Goal: Task Accomplishment & Management: Manage account settings

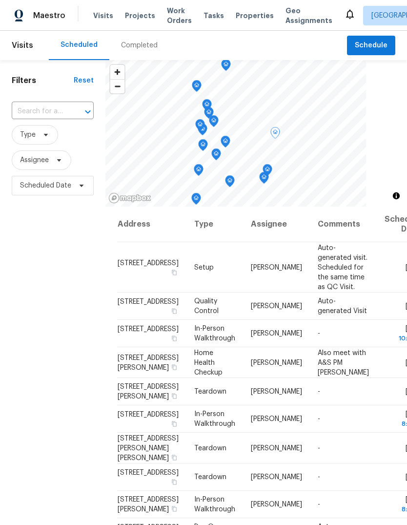
click at [0, 0] on icon at bounding box center [0, 0] width 0 height 0
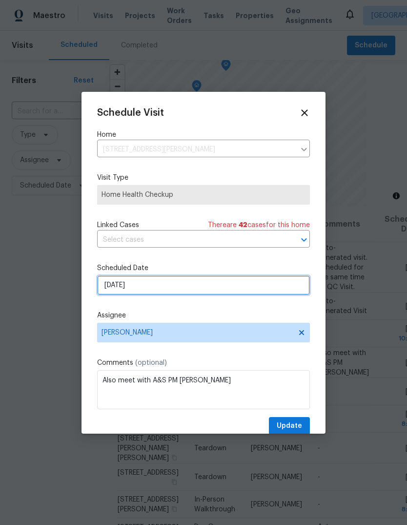
click at [128, 280] on input "9/23/2025" at bounding box center [203, 285] width 213 height 20
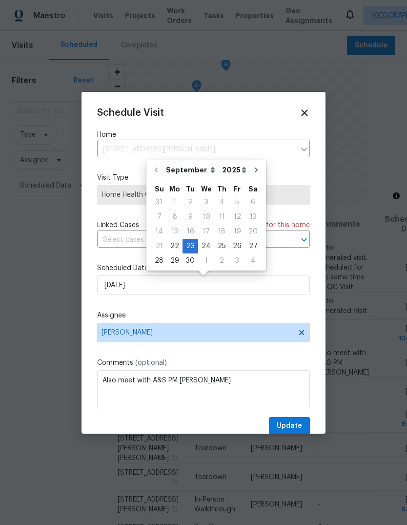
click at [318, 261] on div "Schedule Visit Home 35 Sandia Heights Dr NE, Albuquerque, NM 87122 ​ Visit Type…" at bounding box center [204, 263] width 244 height 342
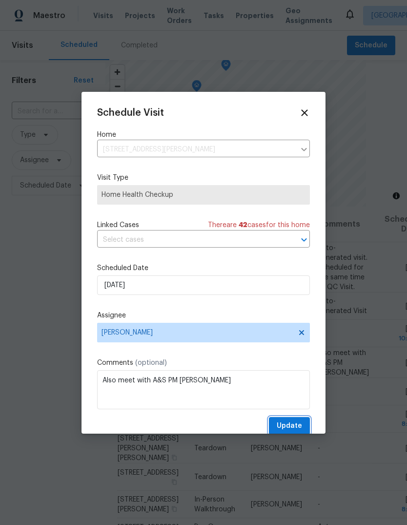
click at [289, 429] on span "Update" at bounding box center [289, 426] width 25 height 12
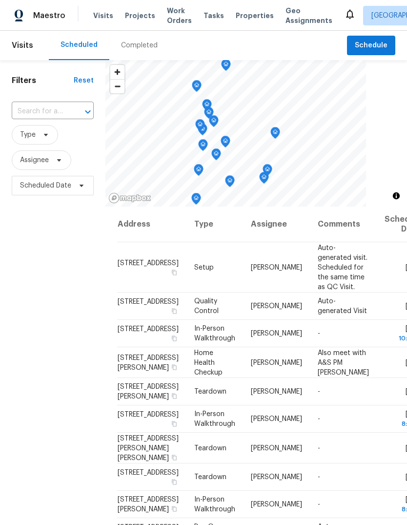
click at [234, 7] on div "Visits Projects Work Orders Tasks Properties Geo Assignments" at bounding box center [218, 16] width 251 height 20
click at [236, 14] on span "Properties" at bounding box center [255, 16] width 38 height 10
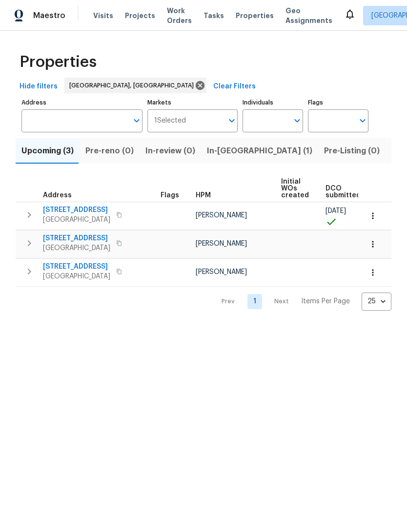
click at [212, 148] on span "In-reno (1)" at bounding box center [259, 151] width 105 height 14
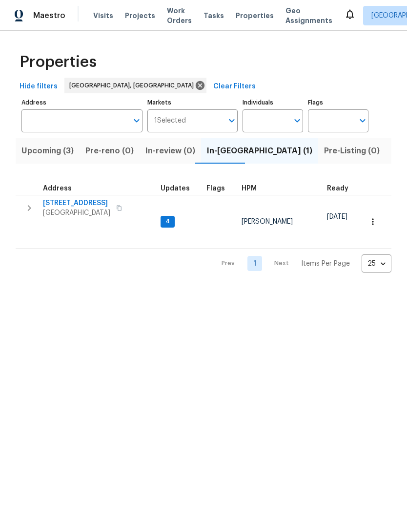
click at [75, 200] on span "4847 Longs Peak Rd NE" at bounding box center [76, 203] width 67 height 10
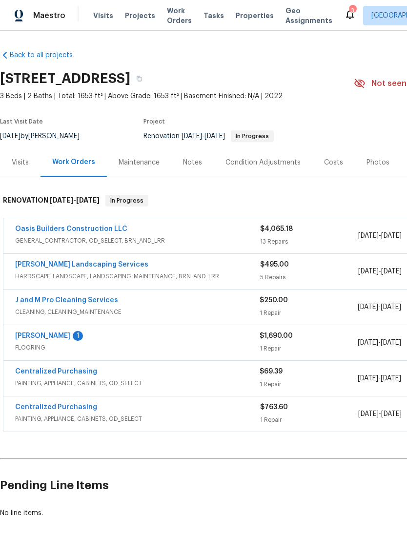
click at [37, 332] on link "Sherwin Williams" at bounding box center [42, 335] width 55 height 7
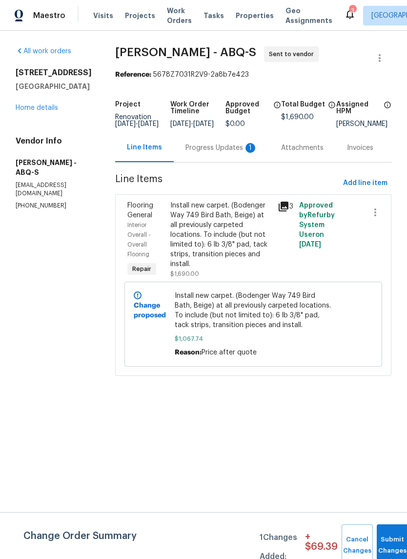
click at [199, 153] on div "Progress Updates 1" at bounding box center [221, 148] width 72 height 10
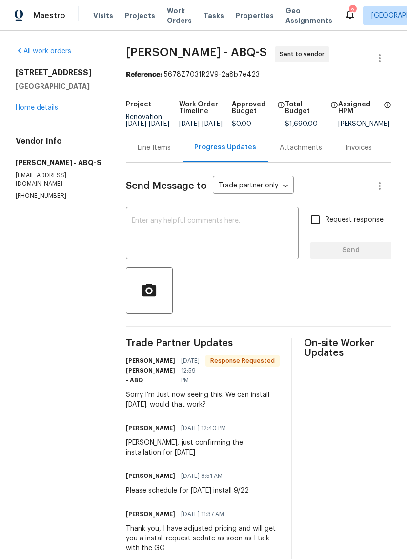
click at [136, 225] on textarea at bounding box center [212, 234] width 161 height 34
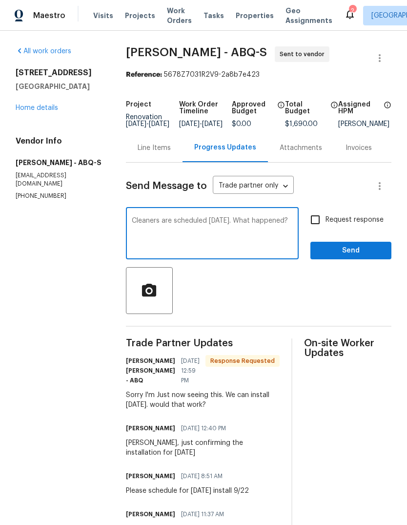
type textarea "Cleaners are scheduled tomorrow. What happened?"
click at [359, 250] on button "Send" at bounding box center [350, 251] width 81 height 18
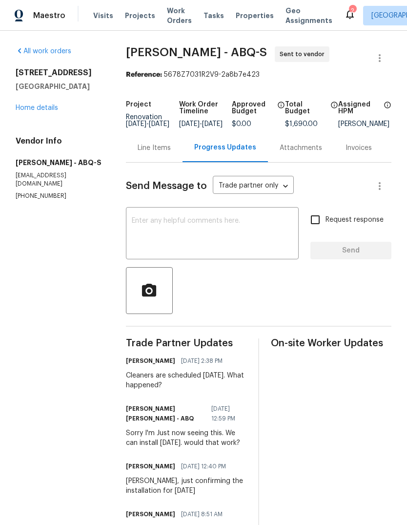
click at [40, 108] on link "Home details" at bounding box center [37, 107] width 42 height 7
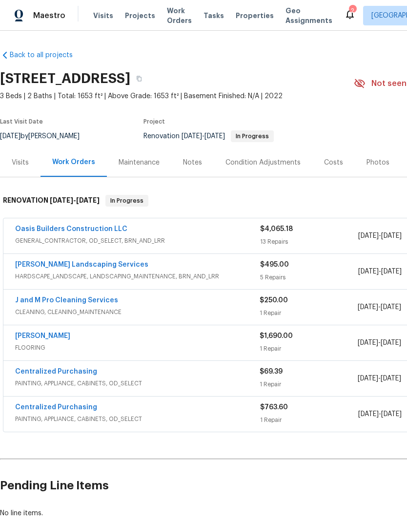
click at [197, 160] on div "Notes" at bounding box center [192, 163] width 19 height 10
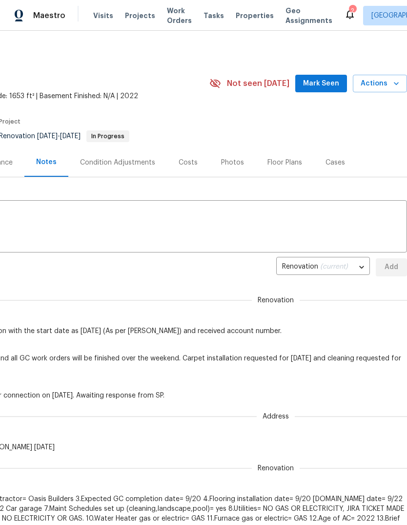
scroll to position [0, 144]
click at [313, 85] on span "Mark Seen" at bounding box center [321, 84] width 36 height 12
click at [60, 216] on textarea at bounding box center [131, 227] width 540 height 34
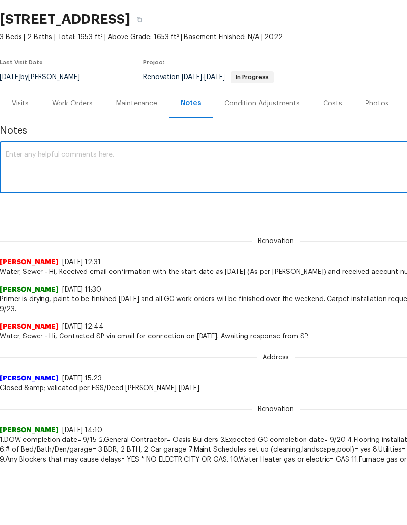
scroll to position [0, 0]
click at [19, 203] on div "x ​" at bounding box center [275, 228] width 551 height 50
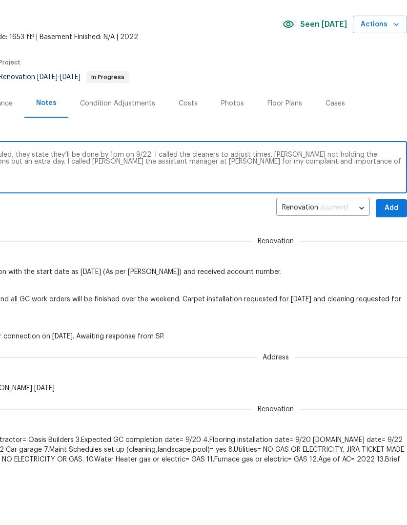
scroll to position [0, 145]
type textarea "Sherwin Williams did not show up as scheduled, they state they’ll be done by 1p…"
click at [387, 261] on span "Add" at bounding box center [392, 267] width 16 height 12
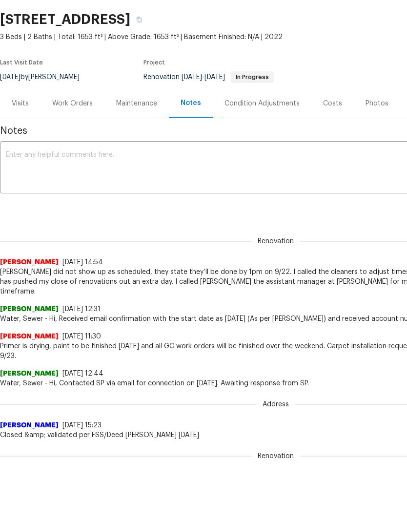
scroll to position [0, 0]
click at [76, 102] on div "Work Orders" at bounding box center [72, 104] width 41 height 10
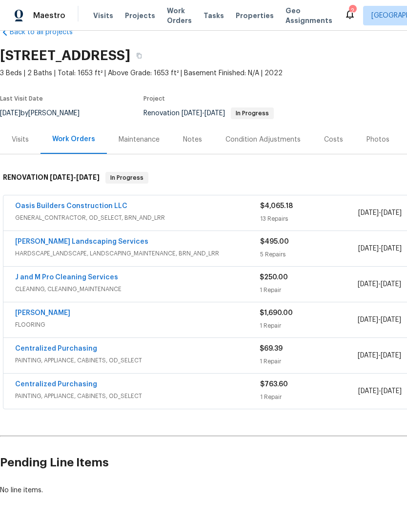
scroll to position [22, 0]
click at [64, 239] on link "[PERSON_NAME] Landscaping Services" at bounding box center [81, 242] width 133 height 7
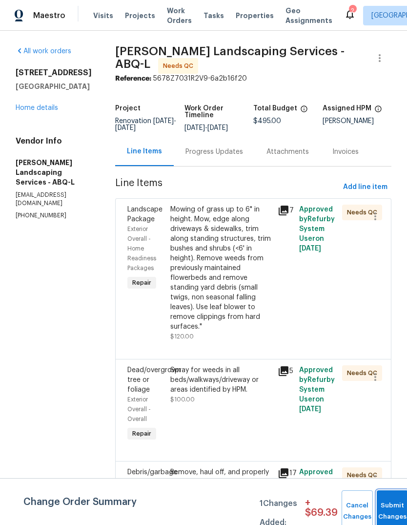
click at [385, 506] on button "Submit Changes" at bounding box center [392, 511] width 31 height 42
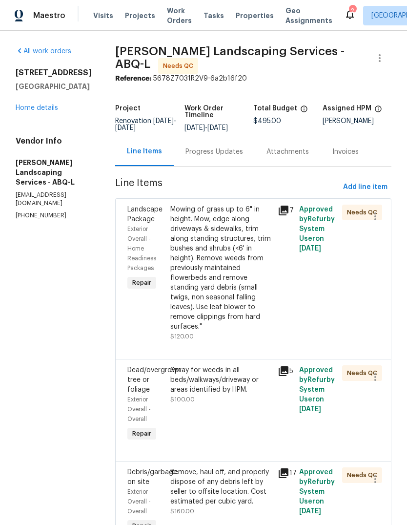
click at [257, 318] on div "Mowing of grass up to 6" in height. Mow, edge along driveways & sidewalks, trim…" at bounding box center [221, 267] width 102 height 127
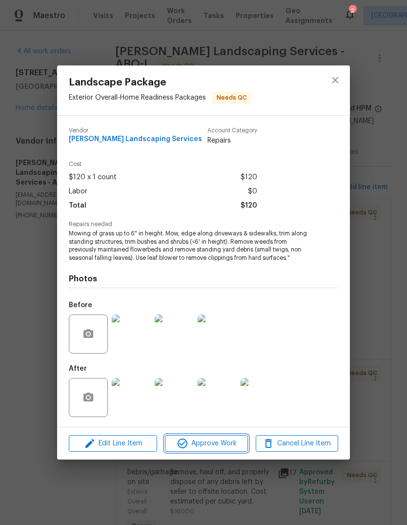
click at [217, 445] on span "Approve Work" at bounding box center [206, 443] width 77 height 12
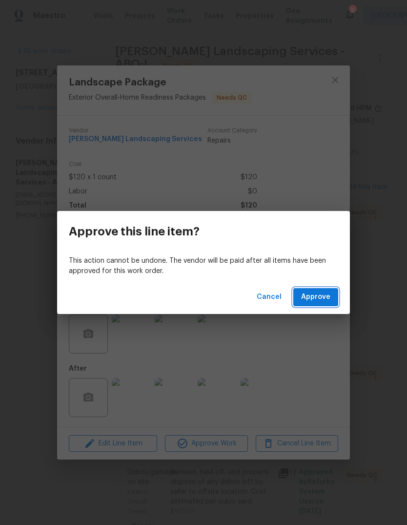
click at [307, 298] on span "Approve" at bounding box center [315, 297] width 29 height 12
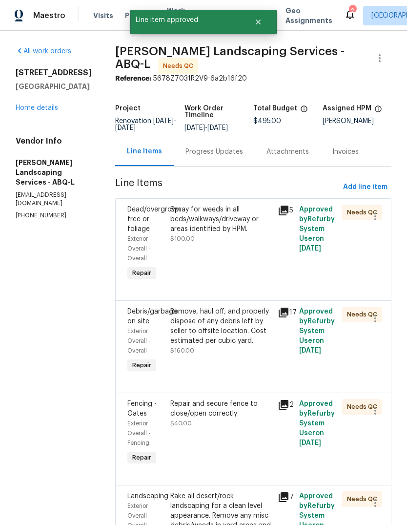
click at [253, 286] on div "Spray for weeds in all beds/walkways/driveway or areas identified by HPM. $100.…" at bounding box center [220, 244] width 107 height 84
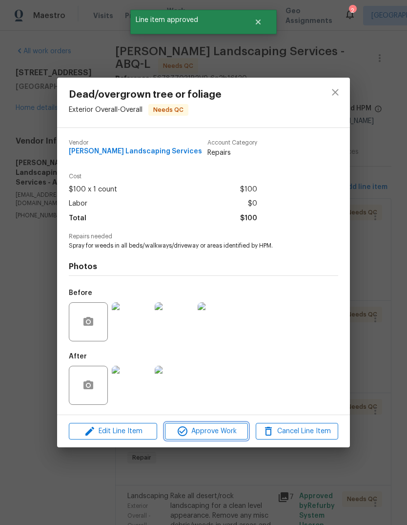
click at [214, 428] on span "Approve Work" at bounding box center [206, 431] width 77 height 12
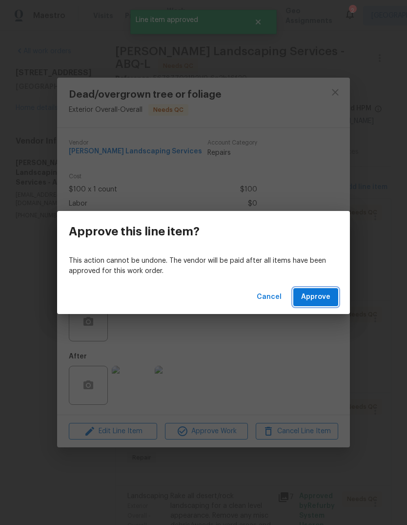
click at [318, 300] on span "Approve" at bounding box center [315, 297] width 29 height 12
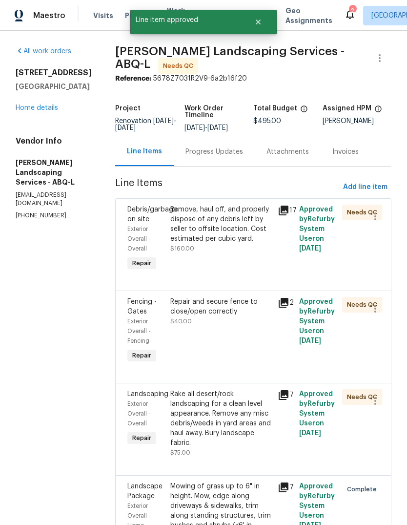
click at [259, 253] on div "Remove, haul off, and properly dispose of any debris left by seller to offsite …" at bounding box center [221, 228] width 102 height 49
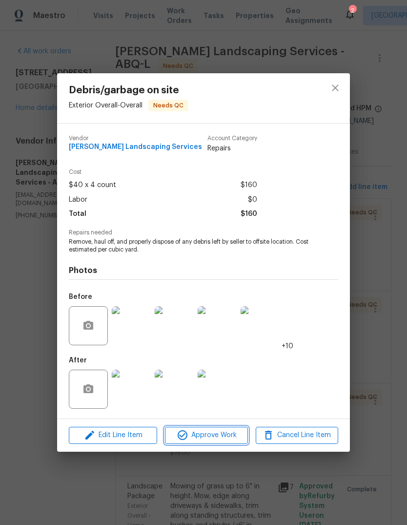
click at [211, 433] on span "Approve Work" at bounding box center [206, 435] width 77 height 12
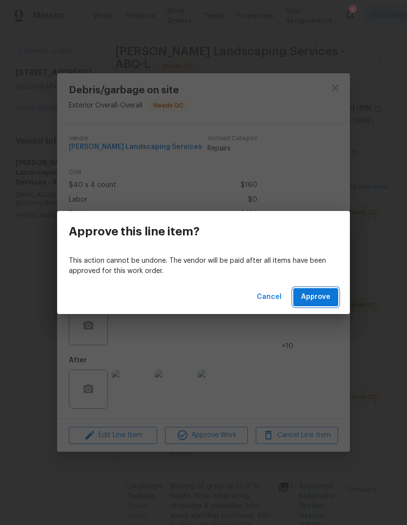
click at [309, 296] on span "Approve" at bounding box center [315, 297] width 29 height 12
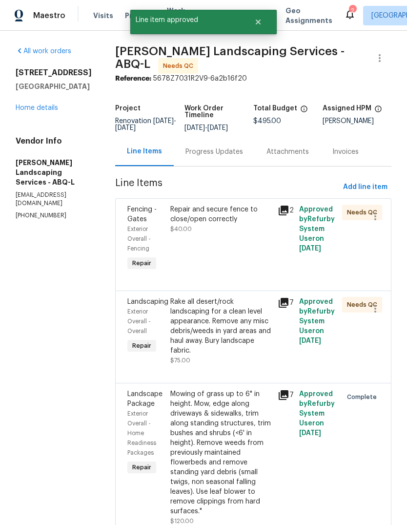
click at [257, 344] on div "Rake all desert/rock landscaping for a clean level appearance. Remove any misc …" at bounding box center [221, 326] width 102 height 59
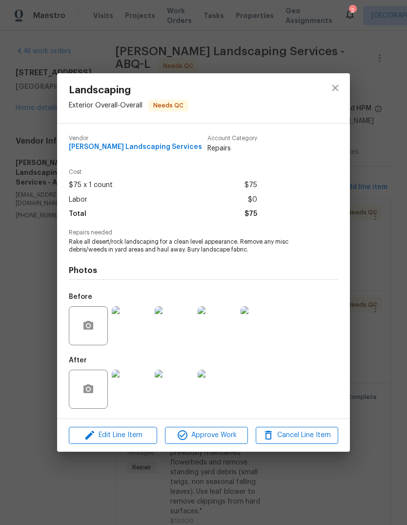
click at [129, 386] on img at bounding box center [131, 388] width 39 height 39
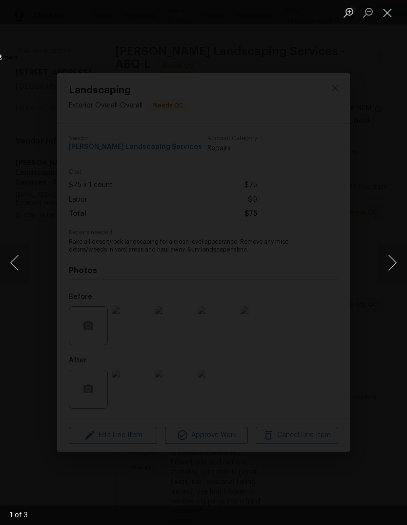
click at [393, 259] on button "Next image" at bounding box center [392, 262] width 29 height 39
click at [391, 263] on button "Next image" at bounding box center [392, 262] width 29 height 39
click at [390, 10] on button "Close lightbox" at bounding box center [388, 12] width 20 height 17
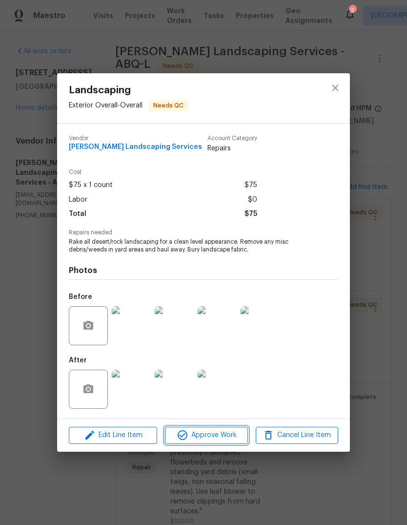
click at [214, 432] on span "Approve Work" at bounding box center [206, 435] width 77 height 12
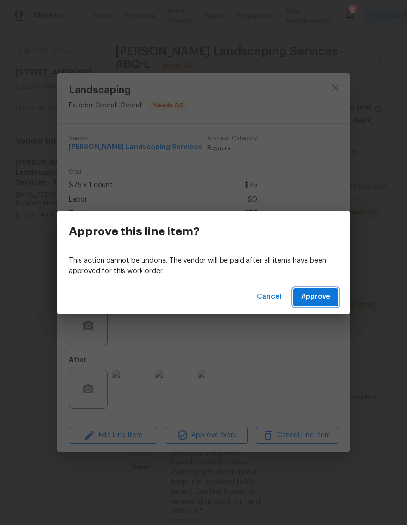
click at [317, 294] on span "Approve" at bounding box center [315, 297] width 29 height 12
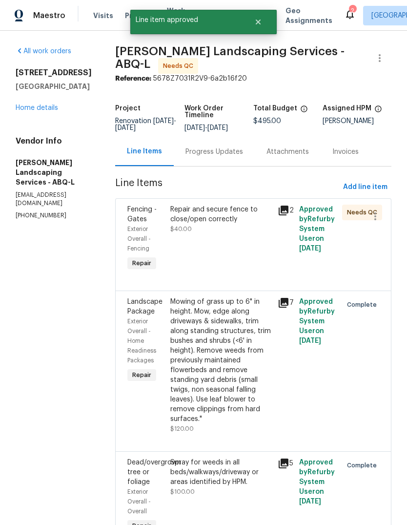
click at [249, 258] on div "Repair and secure fence to close/open correctly $40.00" at bounding box center [220, 239] width 107 height 74
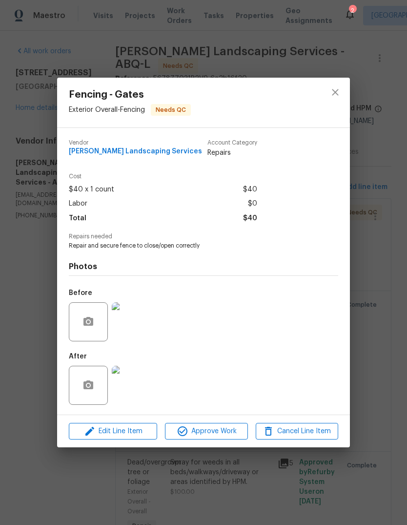
click at [127, 321] on img at bounding box center [131, 321] width 39 height 39
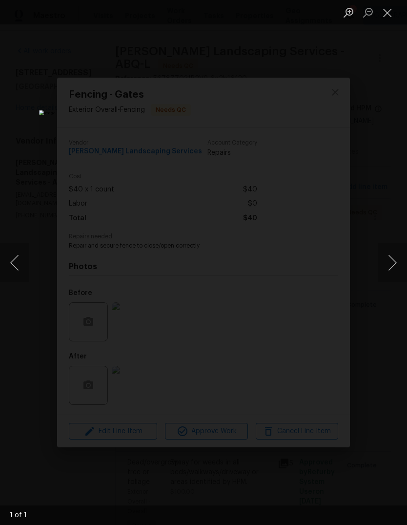
click at [386, 12] on button "Close lightbox" at bounding box center [388, 12] width 20 height 17
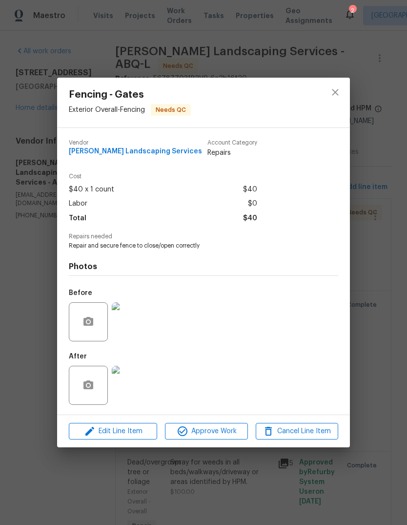
click at [131, 393] on img at bounding box center [131, 385] width 39 height 39
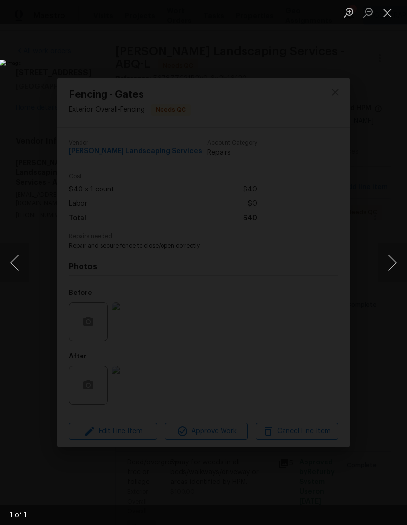
click at [389, 8] on button "Close lightbox" at bounding box center [388, 12] width 20 height 17
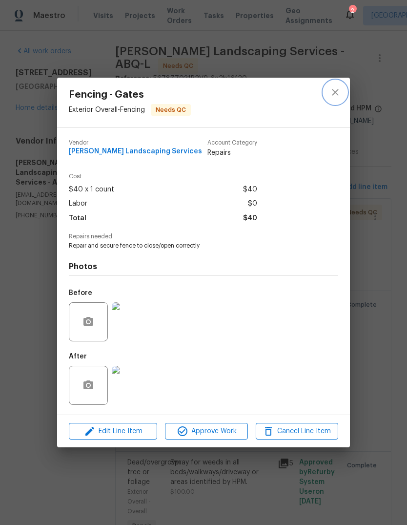
click at [334, 91] on icon "close" at bounding box center [335, 92] width 12 height 12
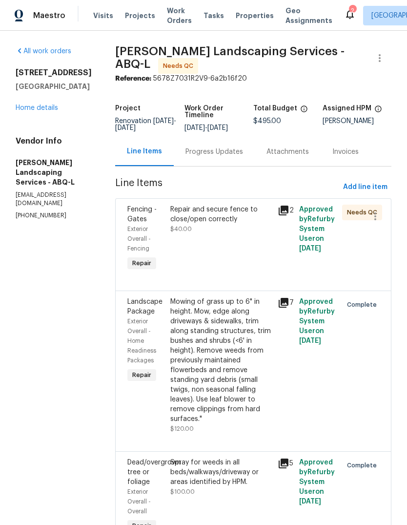
click at [51, 105] on link "Home details" at bounding box center [37, 107] width 42 height 7
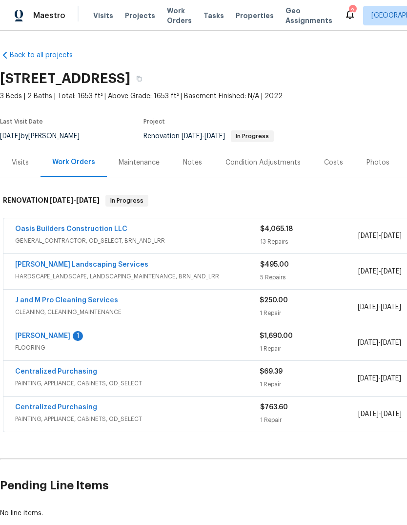
click at [87, 230] on link "Oasis Builders Construction LLC" at bounding box center [71, 228] width 112 height 7
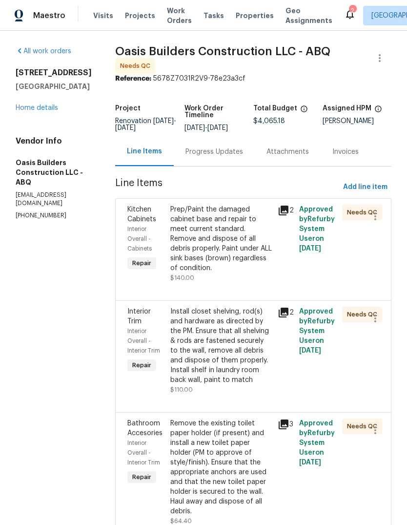
click at [231, 258] on div "Prep/Paint the damaged cabinet base and repair to meet current standard. Remove…" at bounding box center [221, 238] width 102 height 68
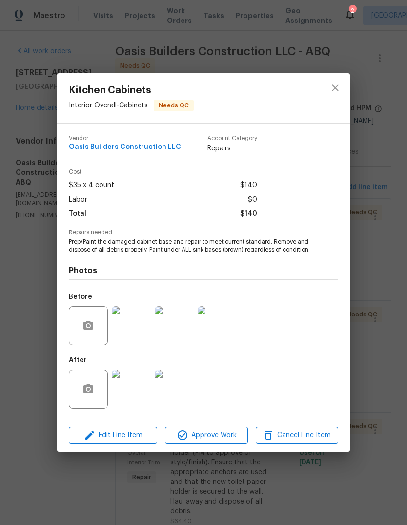
click at [133, 387] on img at bounding box center [131, 388] width 39 height 39
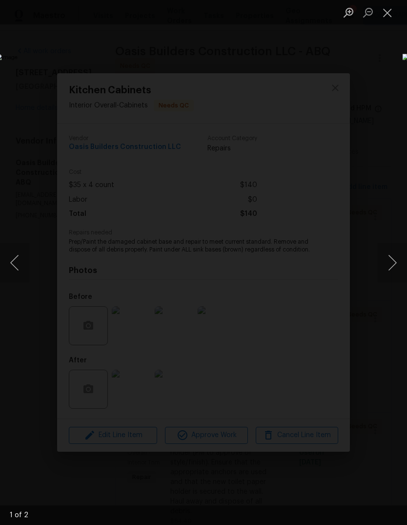
click at [389, 262] on button "Next image" at bounding box center [392, 262] width 29 height 39
click at [391, 260] on button "Next image" at bounding box center [392, 262] width 29 height 39
click at [392, 11] on button "Close lightbox" at bounding box center [388, 12] width 20 height 17
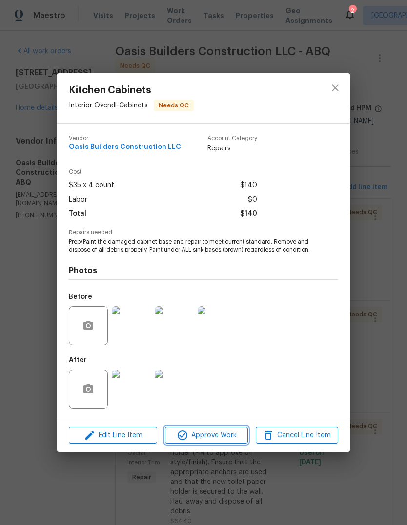
click at [210, 440] on span "Approve Work" at bounding box center [206, 435] width 77 height 12
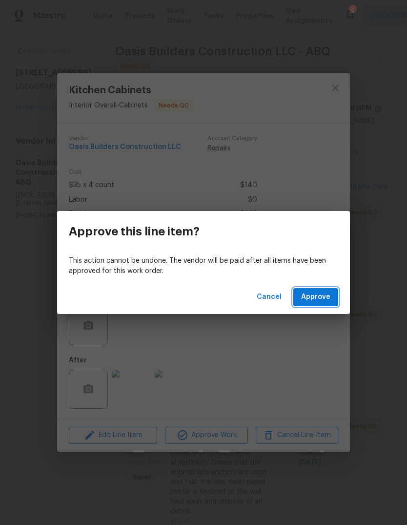
click at [320, 298] on span "Approve" at bounding box center [315, 297] width 29 height 12
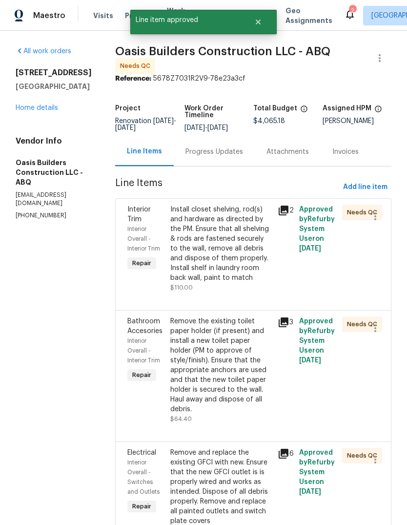
click at [225, 269] on div "Install closet shelving, rod(s) and hardware as directed by the PM. Ensure that…" at bounding box center [221, 243] width 102 height 78
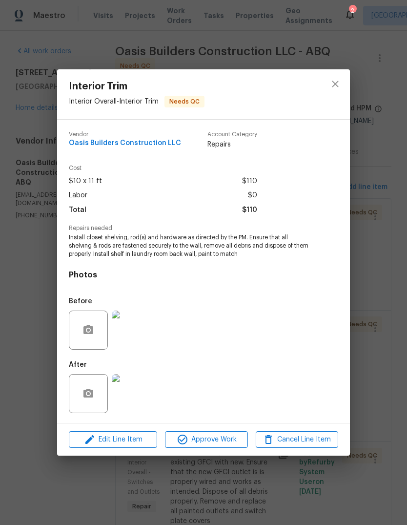
click at [129, 390] on img at bounding box center [131, 393] width 39 height 39
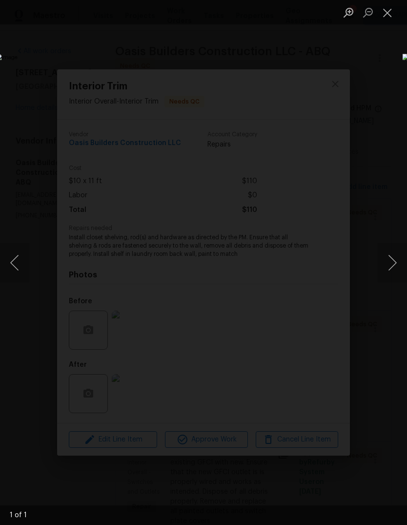
click at [387, 4] on button "Close lightbox" at bounding box center [388, 12] width 20 height 17
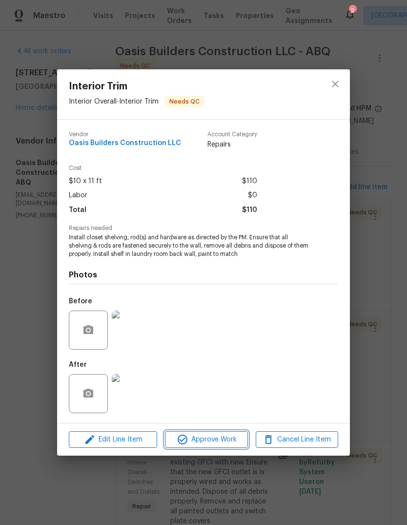
click at [196, 442] on span "Approve Work" at bounding box center [206, 439] width 77 height 12
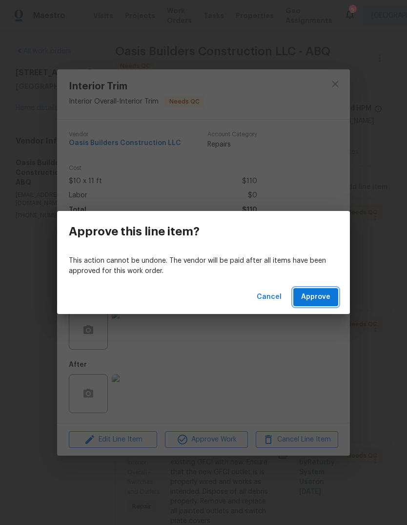
click at [316, 294] on span "Approve" at bounding box center [315, 297] width 29 height 12
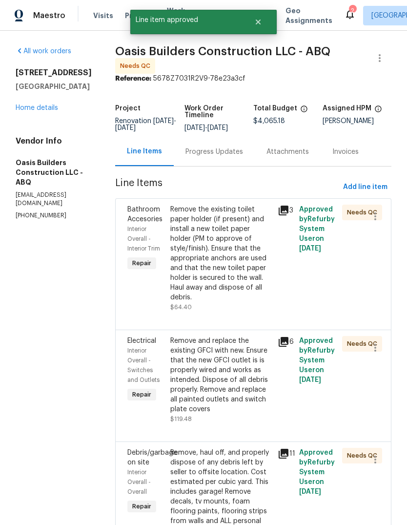
click at [225, 271] on div "Remove the existing toilet paper holder (if present) and install a new toilet p…" at bounding box center [221, 253] width 102 height 98
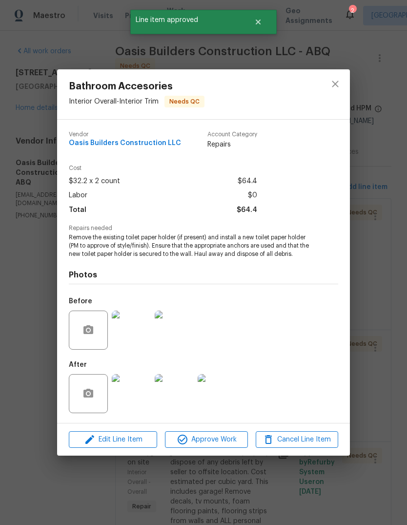
click at [131, 392] on img at bounding box center [131, 393] width 39 height 39
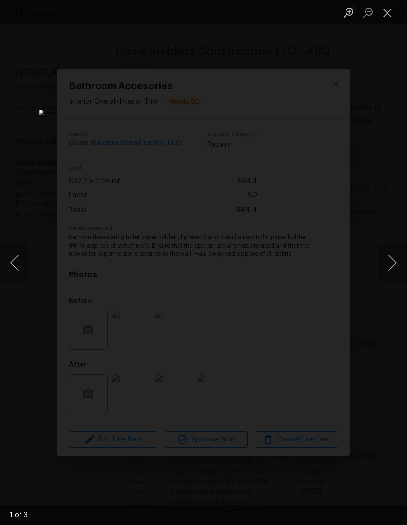
click at [389, 259] on button "Next image" at bounding box center [392, 262] width 29 height 39
click at [392, 258] on button "Next image" at bounding box center [392, 262] width 29 height 39
click at [391, 11] on button "Close lightbox" at bounding box center [388, 12] width 20 height 17
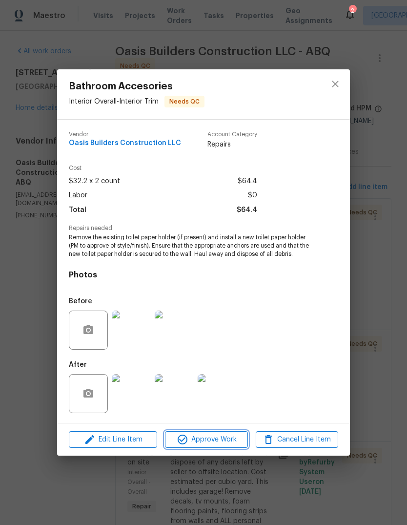
click at [207, 433] on button "Approve Work" at bounding box center [206, 439] width 82 height 17
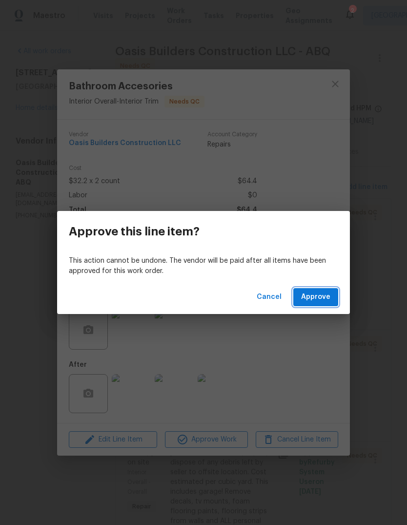
click at [314, 295] on span "Approve" at bounding box center [315, 297] width 29 height 12
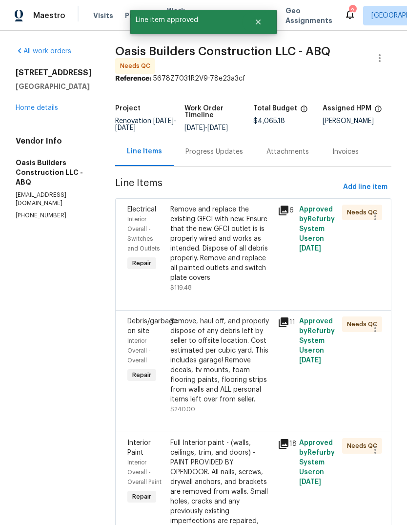
click at [235, 265] on div "Remove and replace the existing GFCI with new. Ensure that the new GFCI outlet …" at bounding box center [221, 243] width 102 height 78
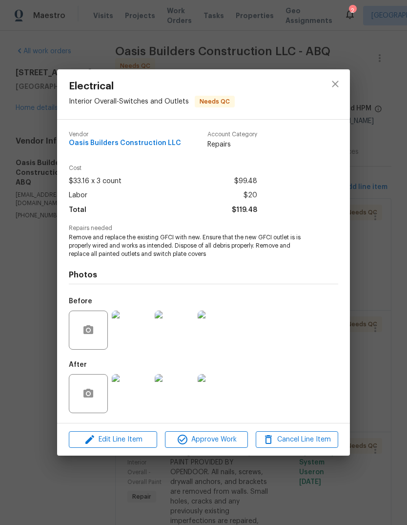
click at [140, 383] on img at bounding box center [131, 393] width 39 height 39
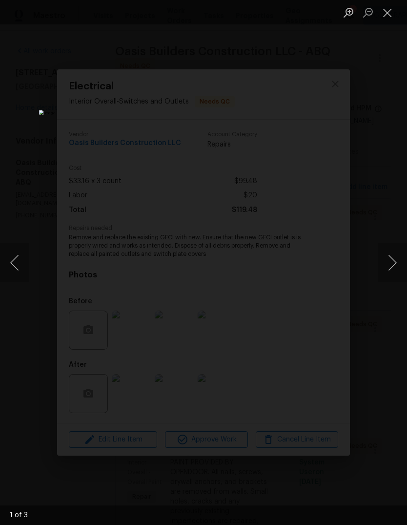
click at [391, 263] on button "Next image" at bounding box center [392, 262] width 29 height 39
click at [385, 9] on button "Close lightbox" at bounding box center [388, 12] width 20 height 17
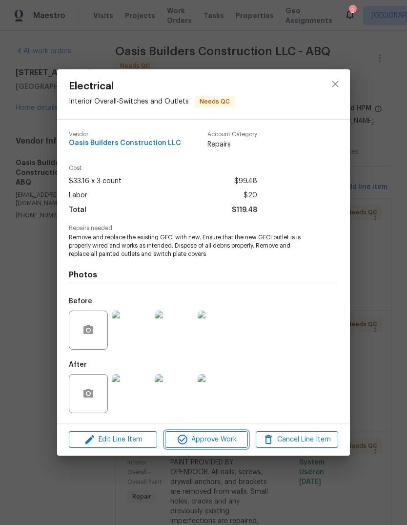
click at [204, 438] on span "Approve Work" at bounding box center [206, 439] width 77 height 12
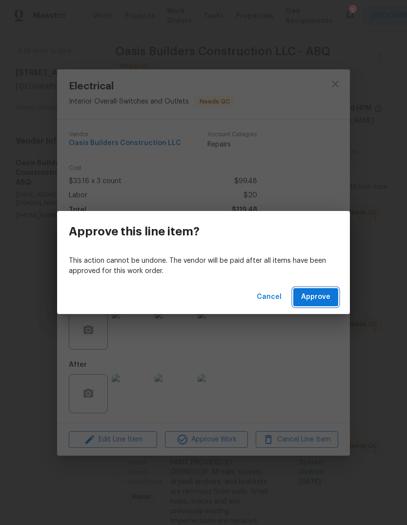
click at [328, 297] on span "Approve" at bounding box center [315, 297] width 29 height 12
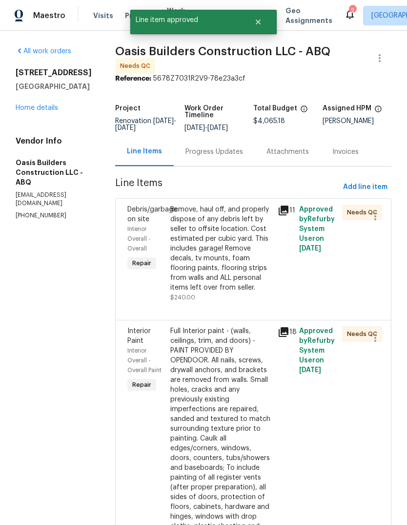
click at [233, 271] on div "Remove, haul off, and properly dispose of any debris left by seller to offsite …" at bounding box center [221, 248] width 102 height 88
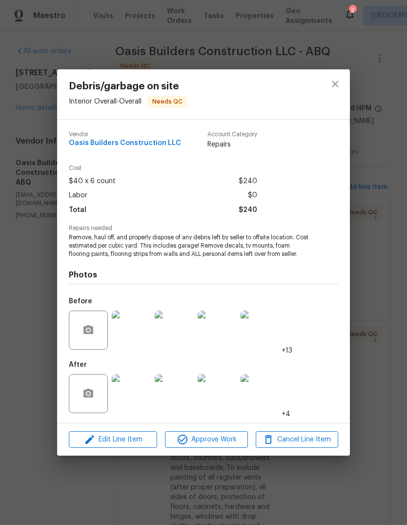
click at [124, 388] on img at bounding box center [131, 393] width 39 height 39
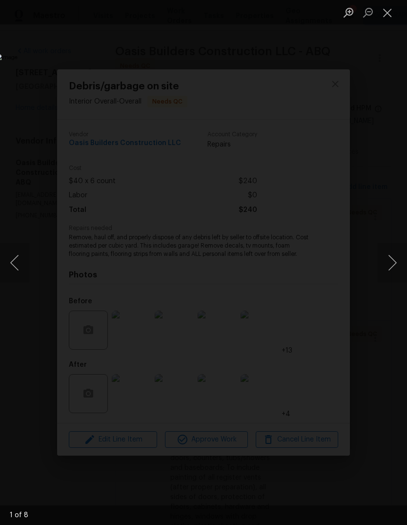
click at [393, 260] on button "Next image" at bounding box center [392, 262] width 29 height 39
click at [393, 259] on button "Next image" at bounding box center [392, 262] width 29 height 39
click at [390, 260] on button "Next image" at bounding box center [392, 262] width 29 height 39
click at [391, 264] on button "Next image" at bounding box center [392, 262] width 29 height 39
click at [392, 258] on button "Next image" at bounding box center [392, 262] width 29 height 39
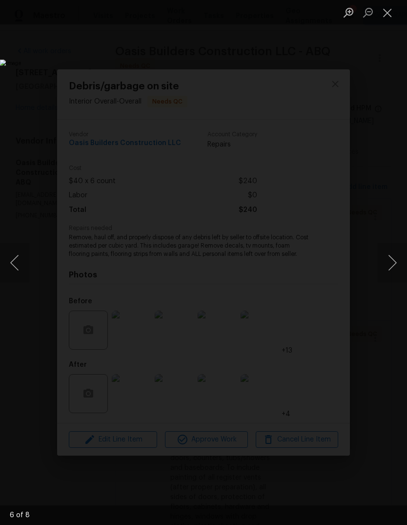
click at [389, 256] on button "Next image" at bounding box center [392, 262] width 29 height 39
click at [391, 262] on button "Next image" at bounding box center [392, 262] width 29 height 39
click at [393, 265] on button "Next image" at bounding box center [392, 262] width 29 height 39
click at [385, 11] on button "Close lightbox" at bounding box center [388, 12] width 20 height 17
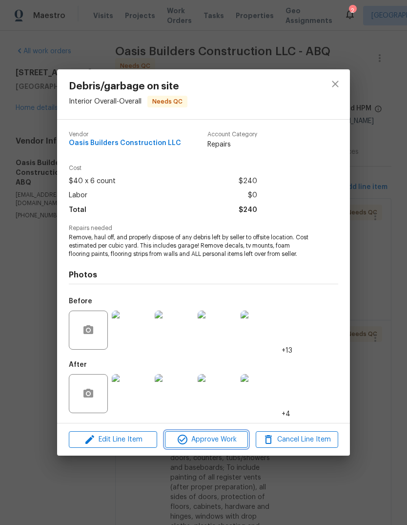
click at [205, 438] on span "Approve Work" at bounding box center [206, 439] width 77 height 12
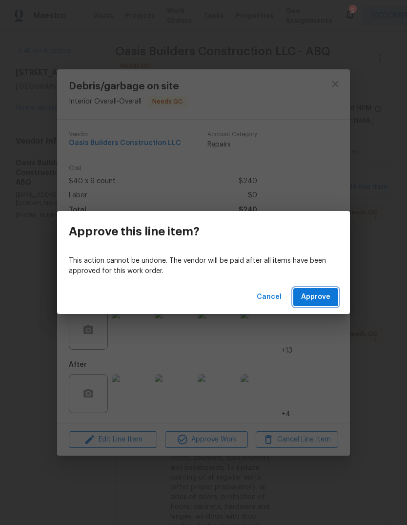
click at [311, 292] on span "Approve" at bounding box center [315, 297] width 29 height 12
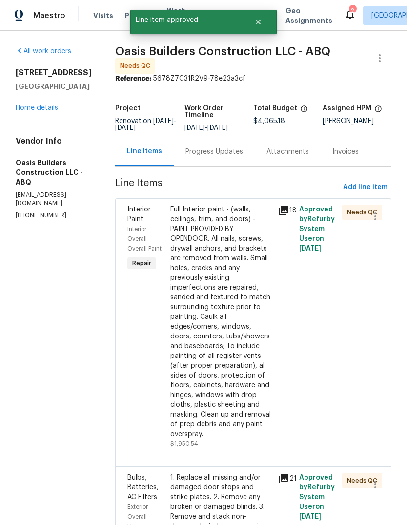
click at [224, 329] on div "Full Interior paint - (walls, ceilings, trim, and doors) - PAINT PROVIDED BY OP…" at bounding box center [221, 321] width 102 height 234
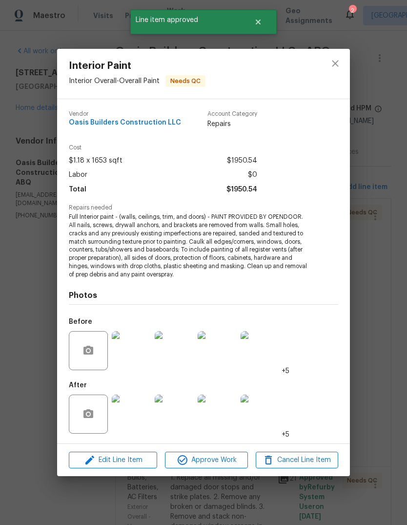
click at [134, 412] on img at bounding box center [131, 413] width 39 height 39
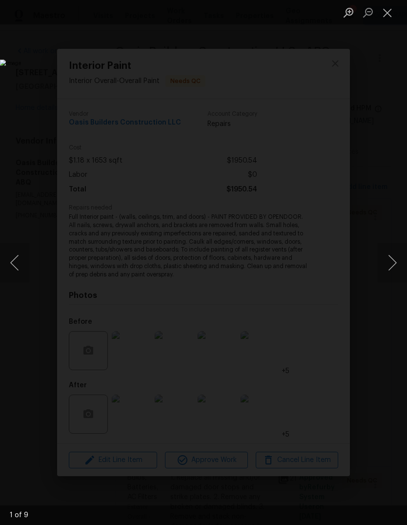
click at [388, 260] on button "Next image" at bounding box center [392, 262] width 29 height 39
click at [388, 257] on button "Next image" at bounding box center [392, 262] width 29 height 39
click at [393, 258] on button "Next image" at bounding box center [392, 262] width 29 height 39
click at [390, 261] on button "Next image" at bounding box center [392, 262] width 29 height 39
click at [392, 259] on button "Next image" at bounding box center [392, 262] width 29 height 39
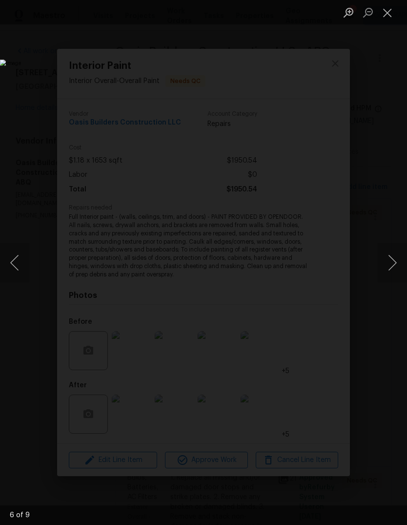
click at [390, 259] on button "Next image" at bounding box center [392, 262] width 29 height 39
click at [391, 259] on button "Next image" at bounding box center [392, 262] width 29 height 39
click at [391, 260] on button "Next image" at bounding box center [392, 262] width 29 height 39
click at [392, 261] on button "Next image" at bounding box center [392, 262] width 29 height 39
click at [388, 10] on button "Close lightbox" at bounding box center [388, 12] width 20 height 17
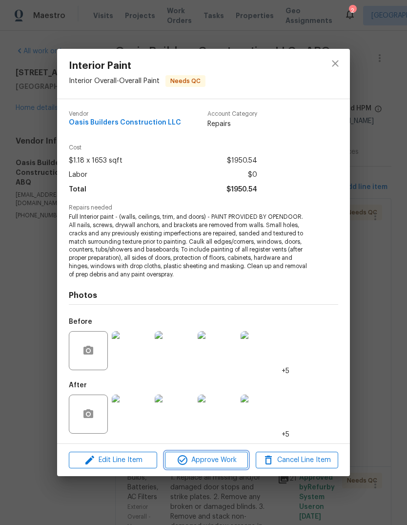
click at [203, 462] on span "Approve Work" at bounding box center [206, 460] width 77 height 12
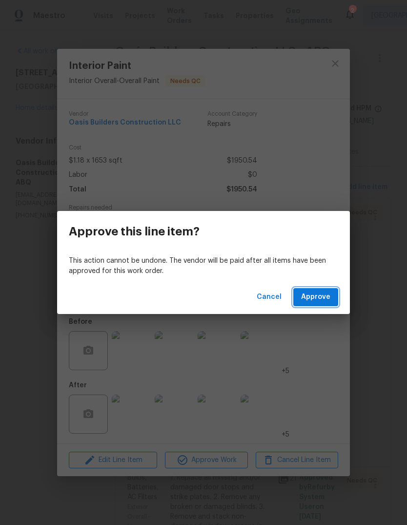
click at [304, 300] on span "Approve" at bounding box center [315, 297] width 29 height 12
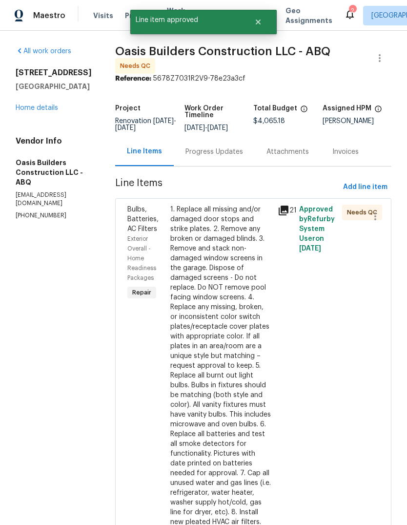
click at [189, 335] on div "1. Replace all missing and/or damaged door stops and strike plates. 2. Remove a…" at bounding box center [221, 375] width 102 height 342
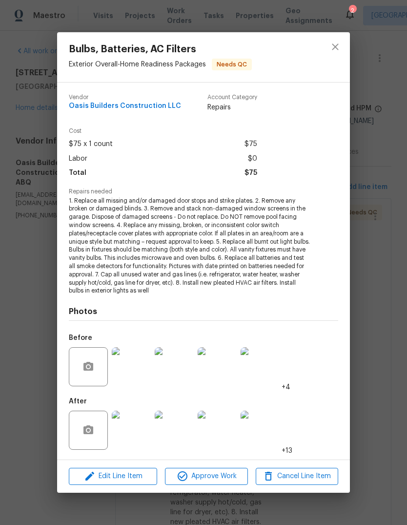
click at [123, 423] on img at bounding box center [131, 429] width 39 height 39
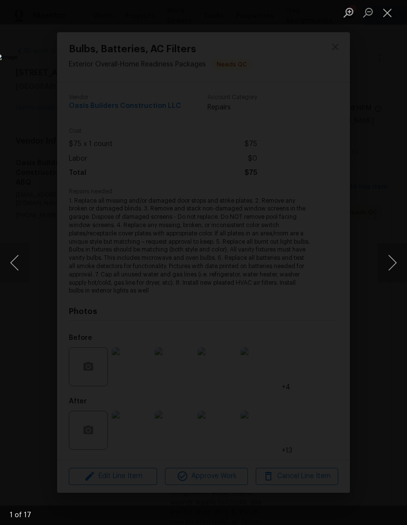
click at [390, 265] on button "Next image" at bounding box center [392, 262] width 29 height 39
click at [388, 262] on button "Next image" at bounding box center [392, 262] width 29 height 39
click at [390, 255] on button "Next image" at bounding box center [392, 262] width 29 height 39
click at [390, 265] on button "Next image" at bounding box center [392, 262] width 29 height 39
click at [389, 270] on button "Next image" at bounding box center [392, 262] width 29 height 39
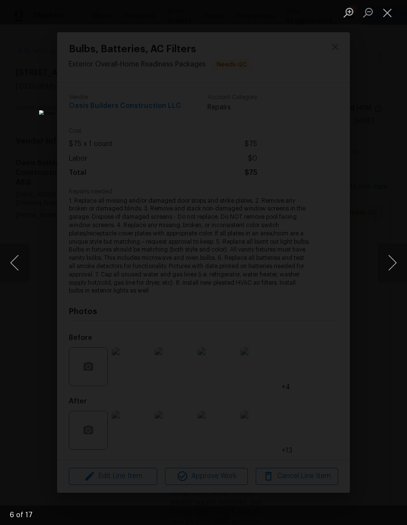
click at [388, 266] on button "Next image" at bounding box center [392, 262] width 29 height 39
click at [388, 263] on button "Next image" at bounding box center [392, 262] width 29 height 39
click at [388, 262] on button "Next image" at bounding box center [392, 262] width 29 height 39
click at [387, 263] on button "Next image" at bounding box center [392, 262] width 29 height 39
click at [390, 259] on button "Next image" at bounding box center [392, 262] width 29 height 39
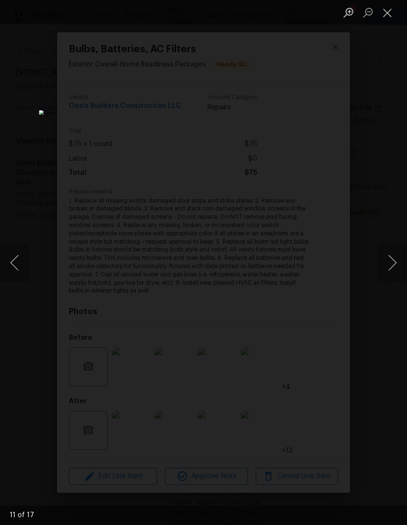
click at [392, 258] on button "Next image" at bounding box center [392, 262] width 29 height 39
click at [387, 259] on button "Next image" at bounding box center [392, 262] width 29 height 39
click at [387, 263] on button "Next image" at bounding box center [392, 262] width 29 height 39
click at [390, 8] on button "Close lightbox" at bounding box center [388, 12] width 20 height 17
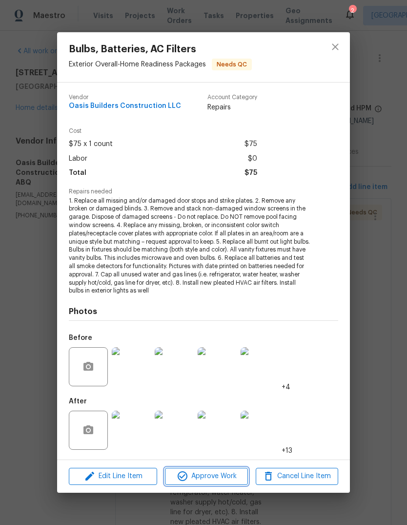
click at [218, 474] on span "Approve Work" at bounding box center [206, 476] width 77 height 12
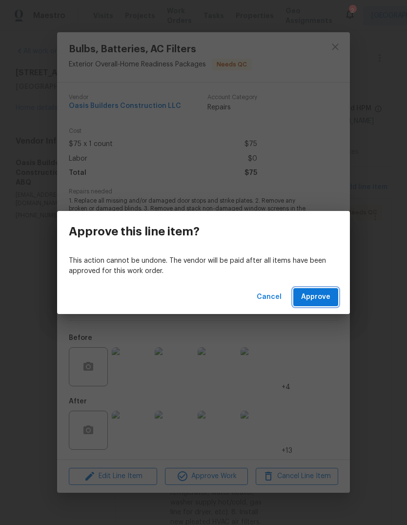
click at [318, 296] on span "Approve" at bounding box center [315, 297] width 29 height 12
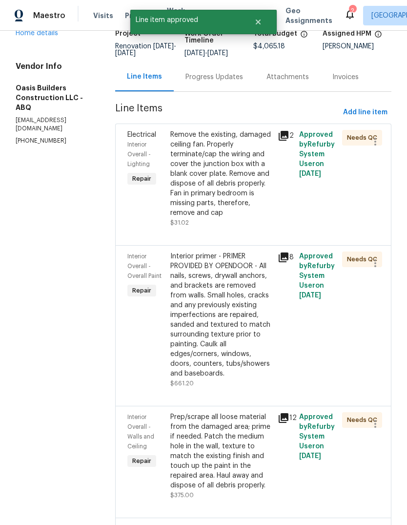
scroll to position [79, 0]
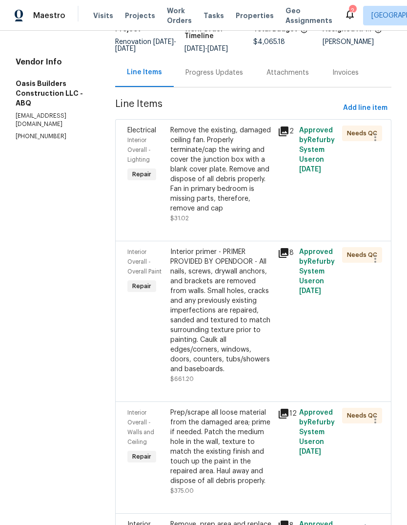
click at [225, 195] on div "Remove the existing, damaged ceiling fan. Properly terminate/cap the wiring and…" at bounding box center [221, 169] width 102 height 88
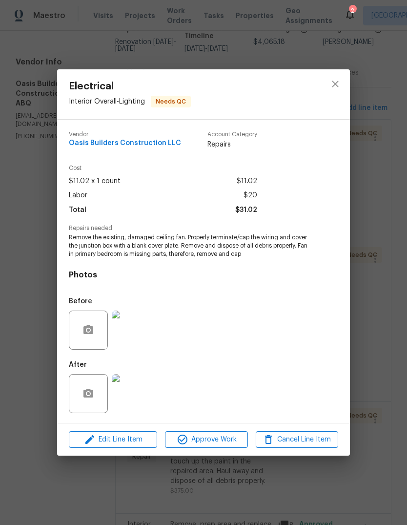
click at [134, 387] on img at bounding box center [131, 393] width 39 height 39
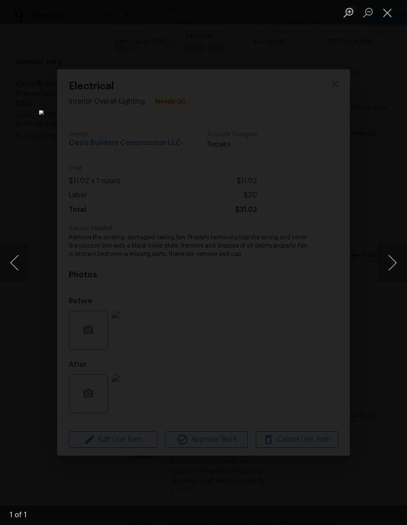
click at [393, 8] on button "Close lightbox" at bounding box center [388, 12] width 20 height 17
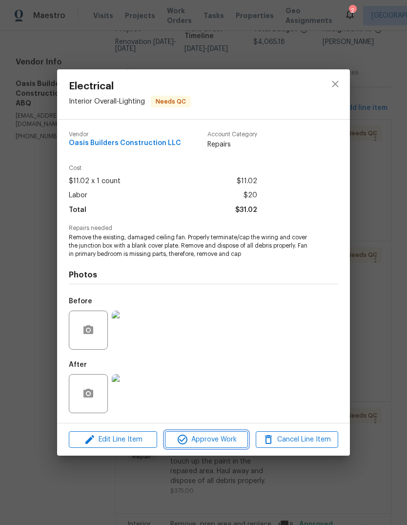
click at [212, 435] on span "Approve Work" at bounding box center [206, 439] width 77 height 12
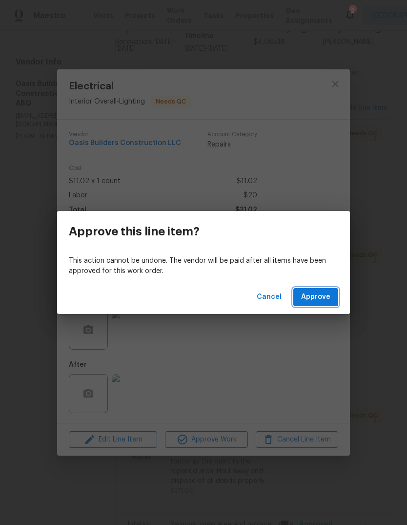
click at [312, 298] on span "Approve" at bounding box center [315, 297] width 29 height 12
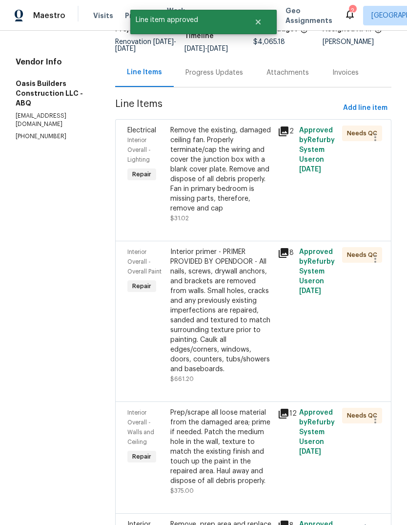
scroll to position [0, 0]
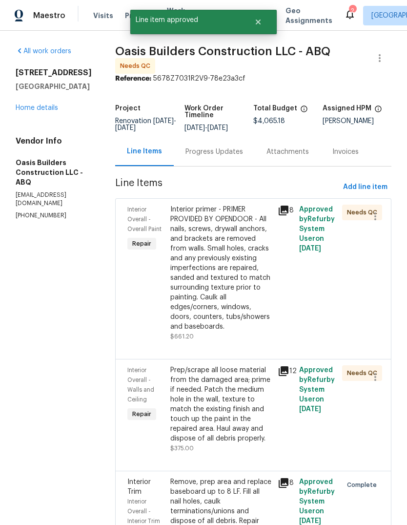
click at [225, 295] on div "Interior primer - PRIMER PROVIDED BY OPENDOOR - All nails, screws, drywall anch…" at bounding box center [221, 267] width 102 height 127
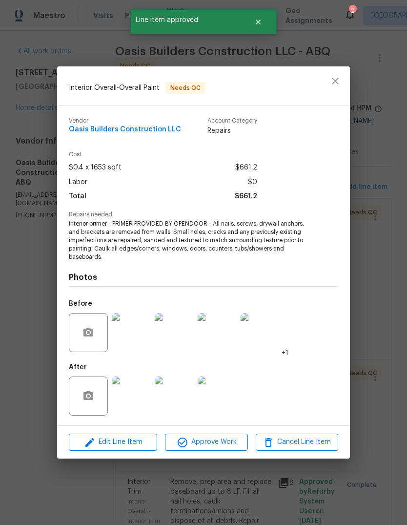
click at [136, 390] on img at bounding box center [131, 395] width 39 height 39
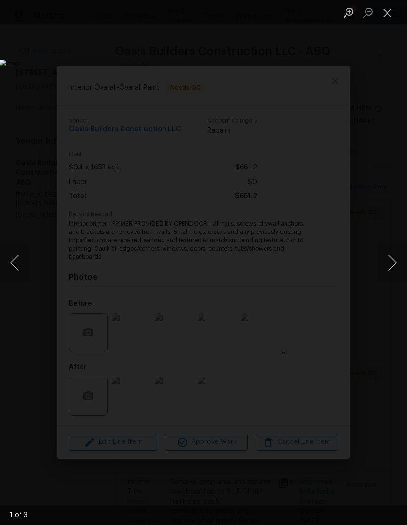
click at [395, 249] on button "Next image" at bounding box center [392, 262] width 29 height 39
click at [385, 273] on button "Next image" at bounding box center [392, 262] width 29 height 39
click at [388, 277] on button "Next image" at bounding box center [392, 262] width 29 height 39
click at [385, 266] on button "Next image" at bounding box center [392, 262] width 29 height 39
click at [390, 12] on button "Close lightbox" at bounding box center [388, 12] width 20 height 17
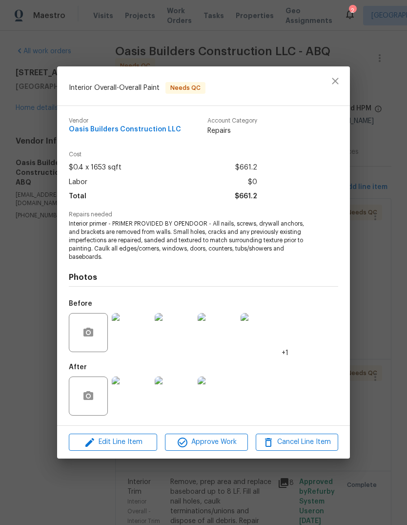
click at [205, 442] on span "Approve Work" at bounding box center [206, 442] width 77 height 12
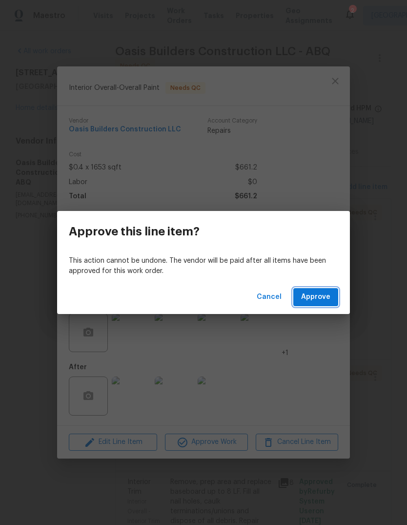
click at [315, 295] on span "Approve" at bounding box center [315, 297] width 29 height 12
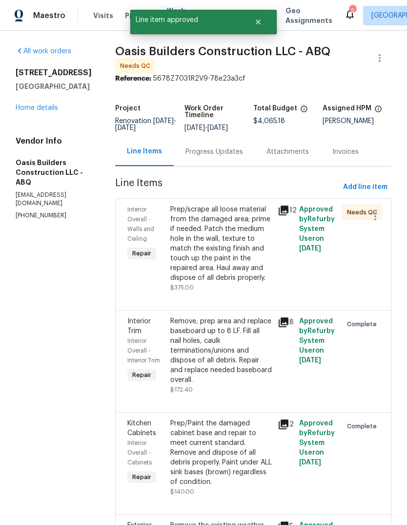
click at [246, 267] on div "Prep/scrape all loose material from the damaged area; prime if needed. Patch th…" at bounding box center [221, 243] width 102 height 78
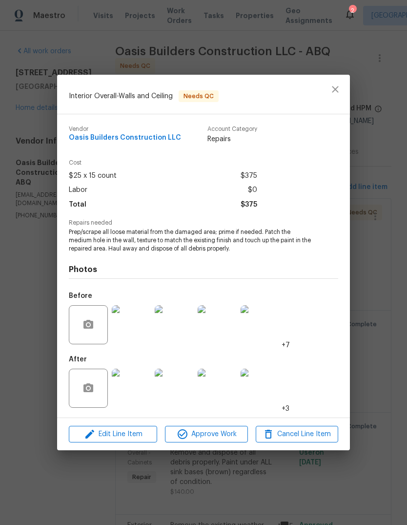
click at [131, 321] on img at bounding box center [131, 324] width 39 height 39
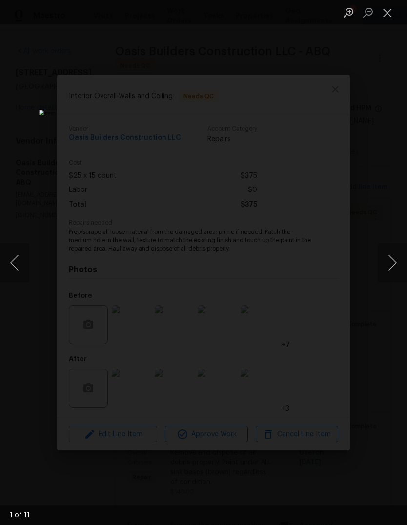
click at [391, 262] on button "Next image" at bounding box center [392, 262] width 29 height 39
click at [393, 259] on button "Next image" at bounding box center [392, 262] width 29 height 39
click at [391, 261] on button "Next image" at bounding box center [392, 262] width 29 height 39
click at [389, 264] on button "Next image" at bounding box center [392, 262] width 29 height 39
click at [384, 262] on button "Next image" at bounding box center [392, 262] width 29 height 39
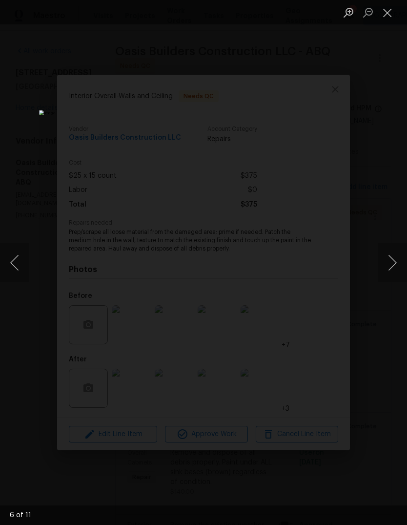
click at [388, 260] on button "Next image" at bounding box center [392, 262] width 29 height 39
click at [388, 267] on button "Next image" at bounding box center [392, 262] width 29 height 39
click at [388, 264] on button "Next image" at bounding box center [392, 262] width 29 height 39
click at [384, 14] on button "Close lightbox" at bounding box center [388, 12] width 20 height 17
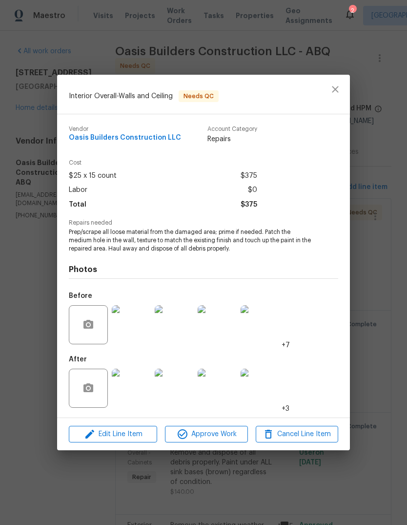
click at [129, 392] on img at bounding box center [131, 387] width 39 height 39
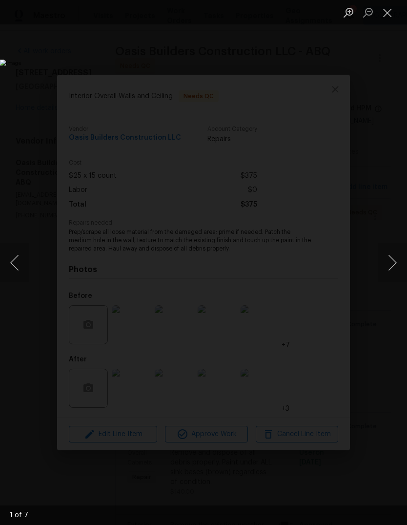
click at [391, 262] on button "Next image" at bounding box center [392, 262] width 29 height 39
click at [389, 259] on button "Next image" at bounding box center [392, 262] width 29 height 39
click at [392, 262] on button "Next image" at bounding box center [392, 262] width 29 height 39
click at [390, 265] on button "Next image" at bounding box center [392, 262] width 29 height 39
click at [389, 263] on button "Next image" at bounding box center [392, 262] width 29 height 39
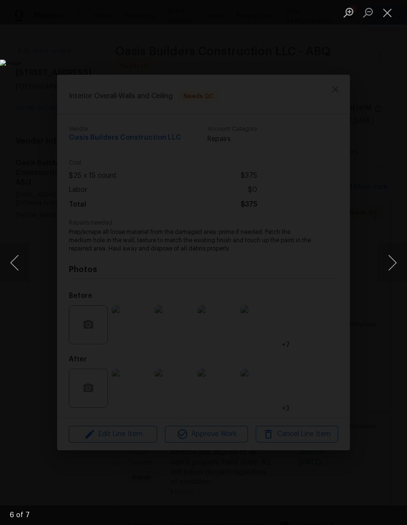
click at [391, 262] on button "Next image" at bounding box center [392, 262] width 29 height 39
click at [388, 264] on button "Next image" at bounding box center [392, 262] width 29 height 39
click at [385, 16] on button "Close lightbox" at bounding box center [388, 12] width 20 height 17
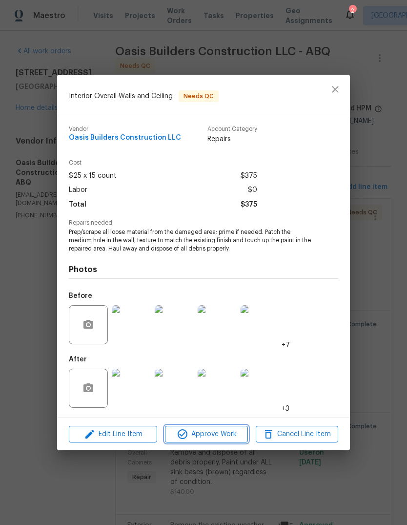
click at [218, 436] on span "Approve Work" at bounding box center [206, 434] width 77 height 12
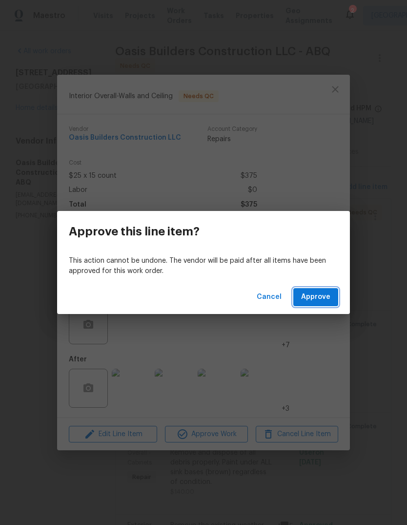
click at [326, 300] on span "Approve" at bounding box center [315, 297] width 29 height 12
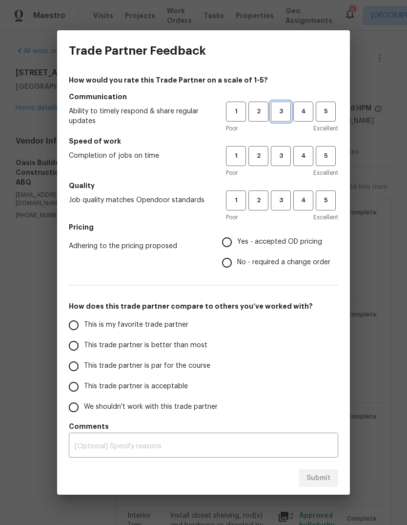
click at [276, 113] on span "3" at bounding box center [281, 111] width 18 height 11
click at [278, 157] on span "3" at bounding box center [281, 155] width 18 height 11
click at [277, 217] on div "Poor Excellent" at bounding box center [282, 217] width 112 height 10
click at [229, 243] on input "Yes - accepted OD pricing" at bounding box center [227, 242] width 20 height 20
radio input "true"
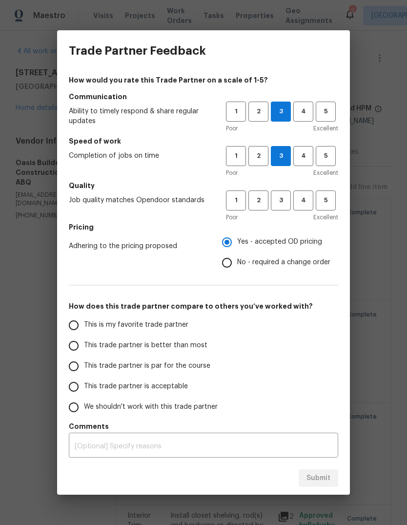
click at [80, 362] on input "This trade partner is par for the course" at bounding box center [73, 366] width 20 height 20
click at [284, 198] on span "3" at bounding box center [281, 200] width 18 height 11
radio input "true"
click at [318, 473] on span "Submit" at bounding box center [318, 478] width 24 height 12
radio input "false"
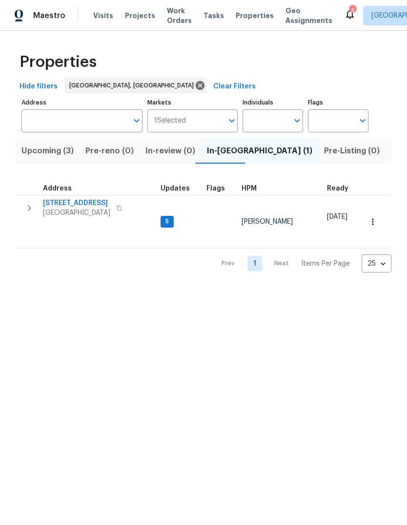
click at [67, 201] on span "[STREET_ADDRESS]" at bounding box center [76, 203] width 67 height 10
click at [56, 198] on span "[STREET_ADDRESS]" at bounding box center [76, 203] width 67 height 10
click at [186, 288] on html "Maestro Visits Projects Work Orders Tasks Properties Geo Assignments Albuquerqu…" at bounding box center [203, 144] width 407 height 288
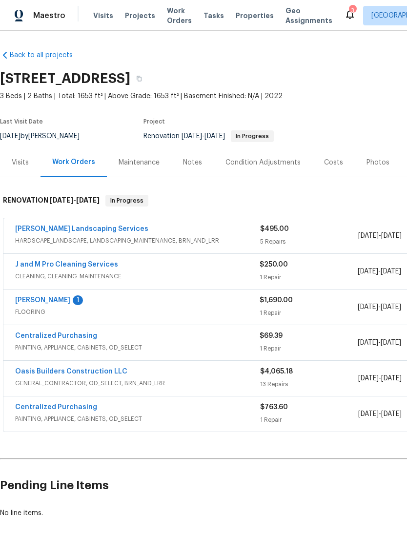
click at [39, 299] on link "Sherwin Williams" at bounding box center [42, 300] width 55 height 7
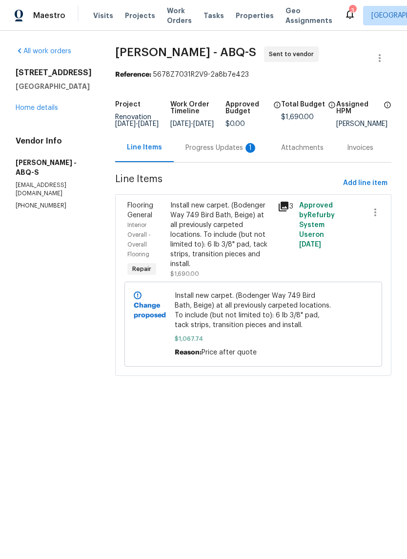
click at [212, 153] on div "Progress Updates 1" at bounding box center [221, 148] width 72 height 10
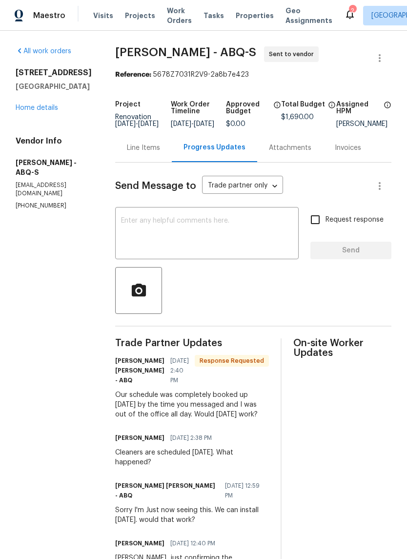
click at [150, 233] on textarea at bounding box center [207, 234] width 172 height 34
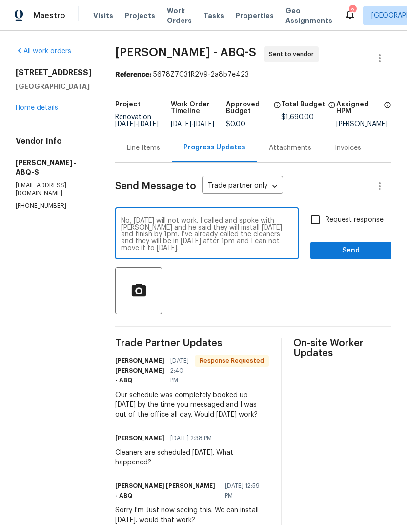
type textarea "No, Wednesday will not work. I called and spoke with Matt and he said they will…"
click at [353, 255] on span "Send" at bounding box center [350, 251] width 65 height 12
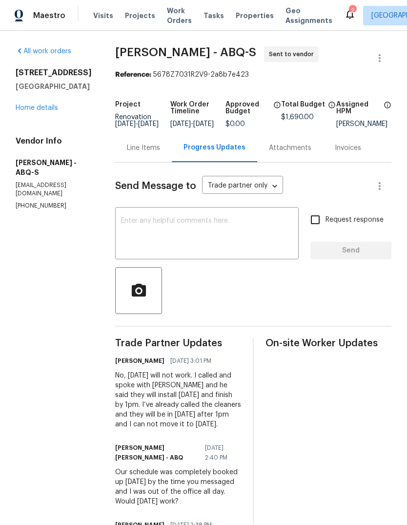
click at [30, 111] on link "Home details" at bounding box center [37, 107] width 42 height 7
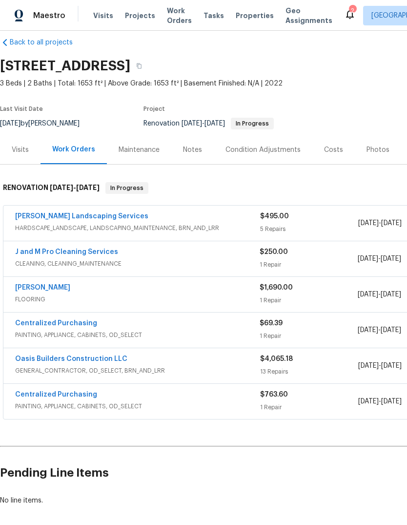
scroll to position [13, 0]
click at [38, 321] on link "Centralized Purchasing" at bounding box center [56, 323] width 82 height 7
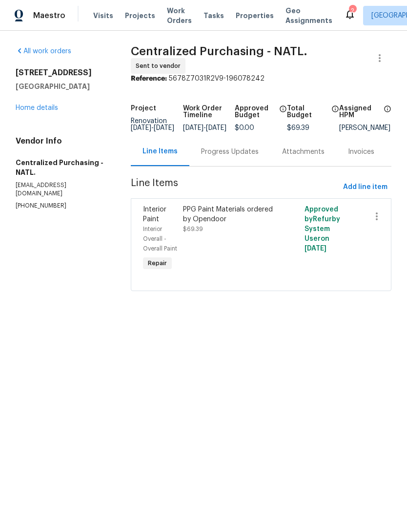
click at [232, 156] on div "Progress Updates" at bounding box center [230, 152] width 58 height 10
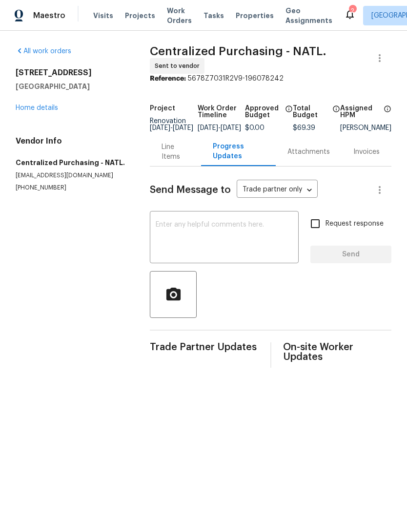
click at [162, 233] on textarea at bounding box center [224, 238] width 137 height 34
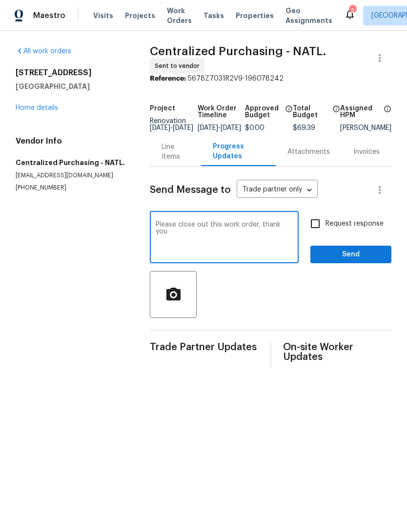
type textarea "Please close out this work order, thank you"
click at [354, 261] on span "Send" at bounding box center [350, 254] width 65 height 12
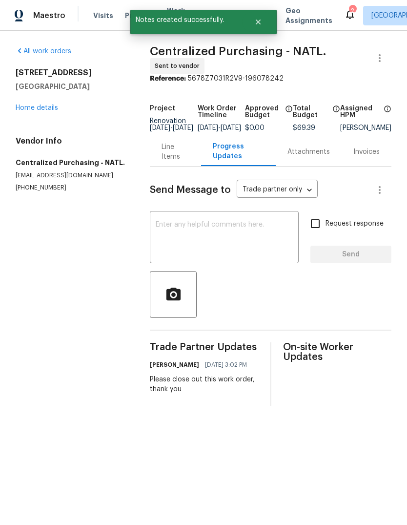
click at [31, 105] on link "Home details" at bounding box center [37, 107] width 42 height 7
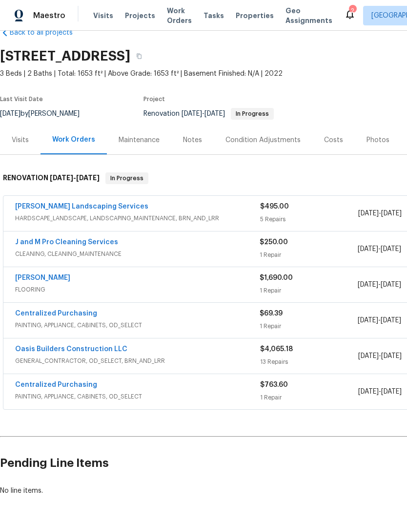
scroll to position [22, 0]
click at [67, 206] on link "Rodriguez Landscaping Services" at bounding box center [81, 206] width 133 height 7
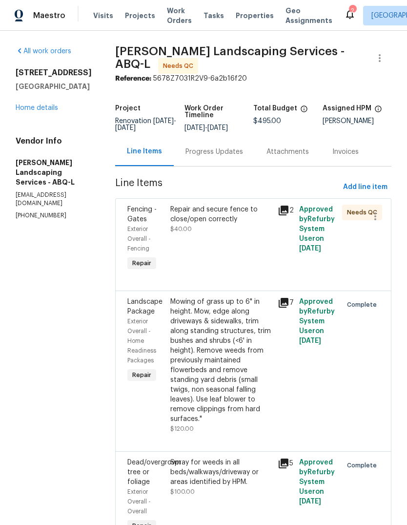
click at [232, 157] on div "Progress Updates" at bounding box center [214, 152] width 58 height 10
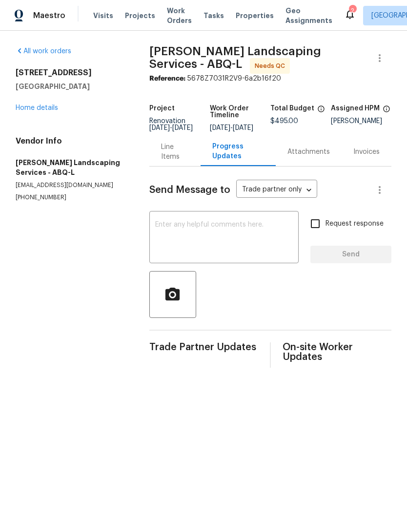
click at [172, 162] on div "Line Items" at bounding box center [175, 152] width 28 height 20
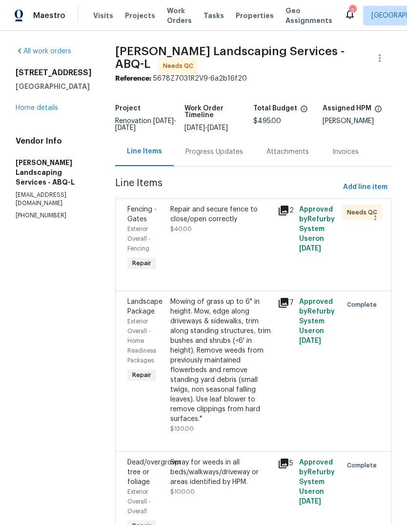
click at [237, 260] on div "Repair and secure fence to close/open correctly $40.00" at bounding box center [220, 239] width 107 height 74
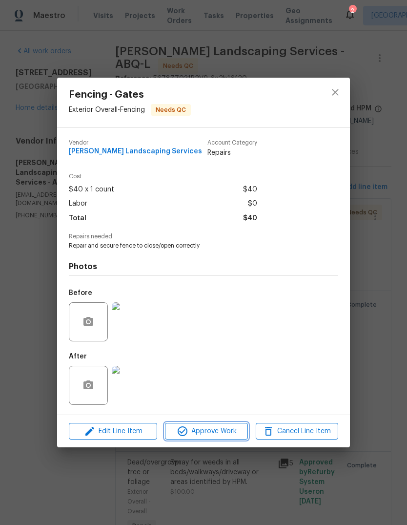
click at [221, 432] on span "Approve Work" at bounding box center [206, 431] width 77 height 12
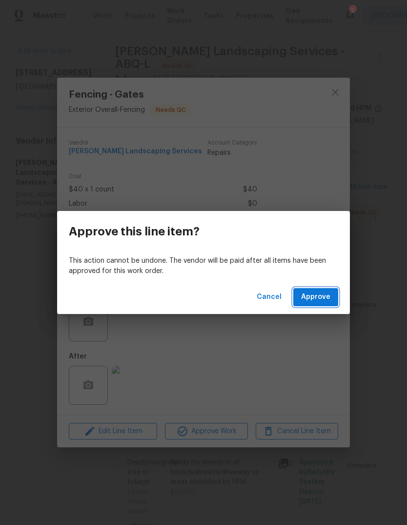
click at [318, 300] on span "Approve" at bounding box center [315, 297] width 29 height 12
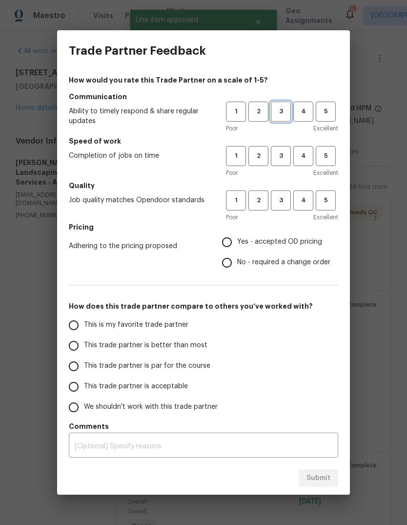
click at [280, 111] on span "3" at bounding box center [281, 111] width 18 height 11
click at [279, 153] on span "3" at bounding box center [281, 155] width 18 height 11
click at [283, 208] on button "3" at bounding box center [281, 200] width 20 height 20
click at [224, 243] on input "Yes - accepted OD pricing" at bounding box center [227, 242] width 20 height 20
radio input "true"
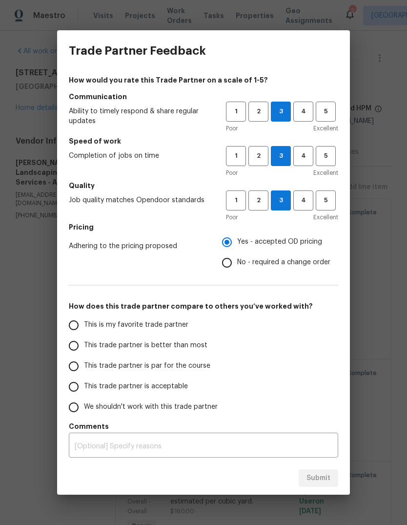
click at [82, 344] on input "This trade partner is better than most" at bounding box center [73, 345] width 20 height 20
click at [300, 114] on span "4" at bounding box center [303, 111] width 18 height 11
radio input "true"
click at [312, 486] on button "Submit" at bounding box center [319, 478] width 40 height 18
radio input "false"
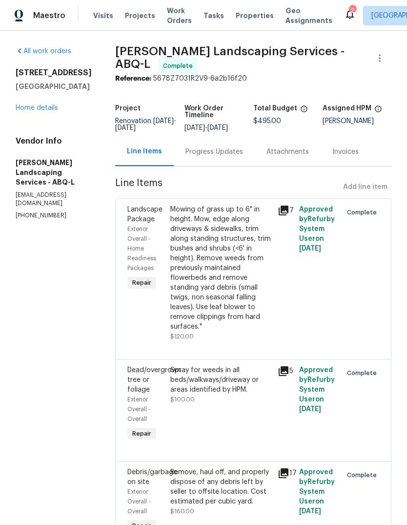
click at [20, 110] on link "Home details" at bounding box center [37, 107] width 42 height 7
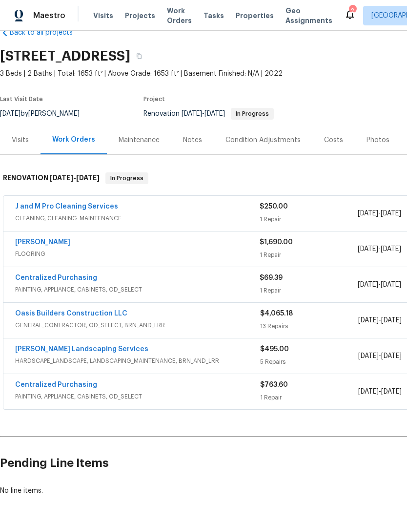
scroll to position [22, 0]
click at [349, 13] on div "2" at bounding box center [352, 11] width 7 height 10
click at [344, 11] on icon at bounding box center [350, 14] width 12 height 12
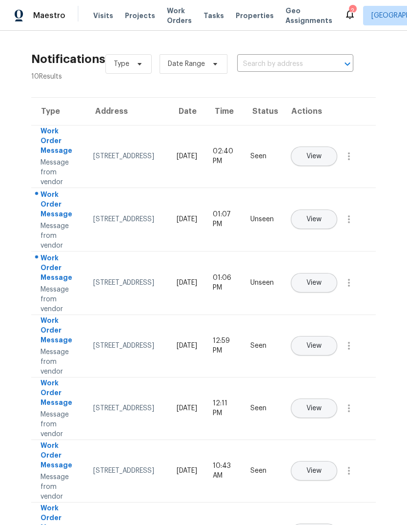
click at [322, 216] on span "View" at bounding box center [313, 219] width 15 height 7
click at [322, 279] on span "View" at bounding box center [313, 282] width 15 height 7
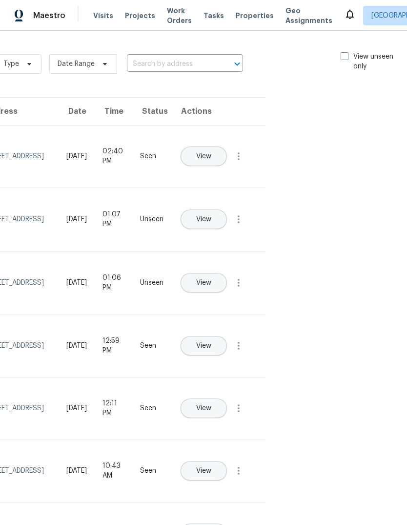
scroll to position [0, 110]
click at [342, 52] on span at bounding box center [345, 56] width 8 height 8
click at [342, 52] on input "View unseen only" at bounding box center [344, 55] width 6 height 6
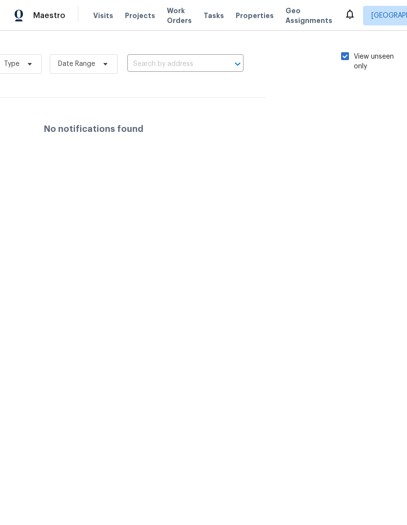
click at [345, 59] on span at bounding box center [345, 56] width 8 height 8
click at [345, 58] on input "View unseen only" at bounding box center [344, 55] width 6 height 6
checkbox input "false"
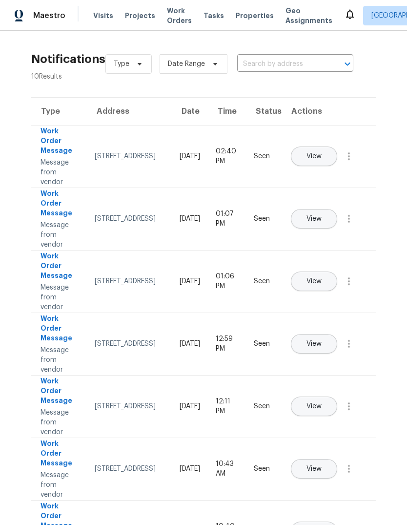
scroll to position [0, 0]
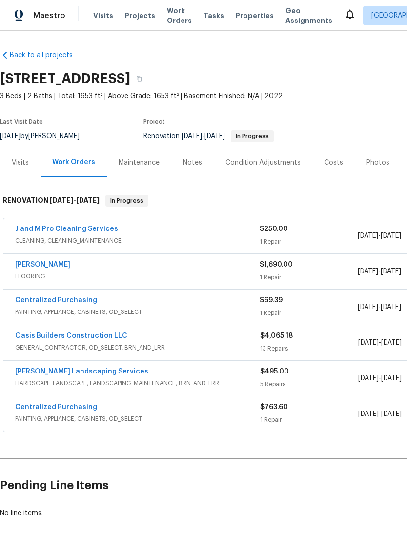
click at [190, 163] on div "Notes" at bounding box center [192, 163] width 19 height 10
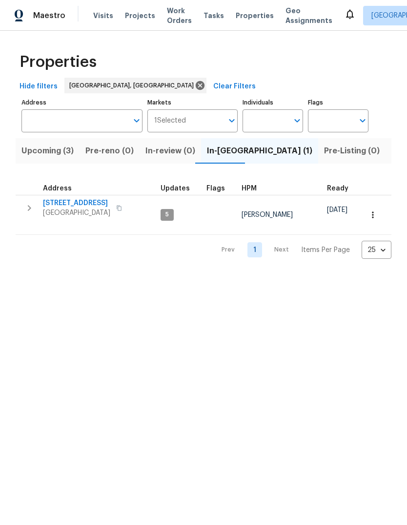
click at [95, 20] on span "Visits" at bounding box center [103, 16] width 20 height 10
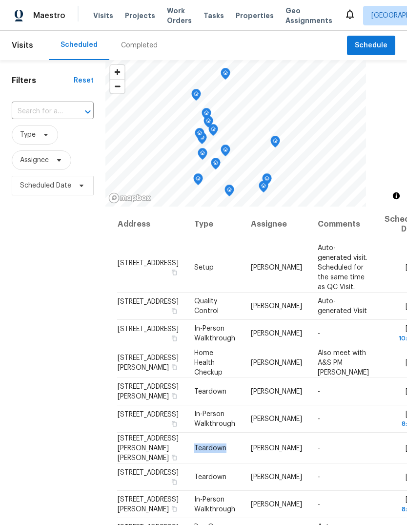
click at [95, 15] on span "Visits" at bounding box center [103, 16] width 20 height 10
click at [0, 0] on icon at bounding box center [0, 0] width 0 height 0
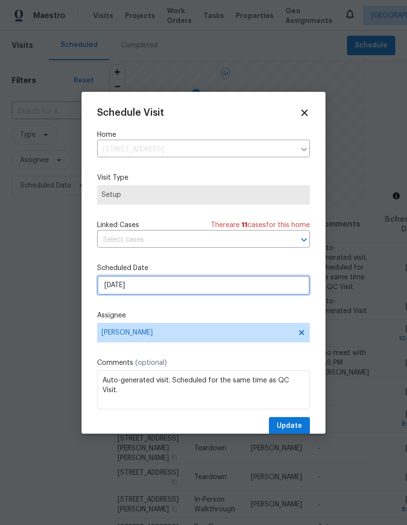
click at [124, 286] on input "[DATE]" at bounding box center [203, 285] width 213 height 20
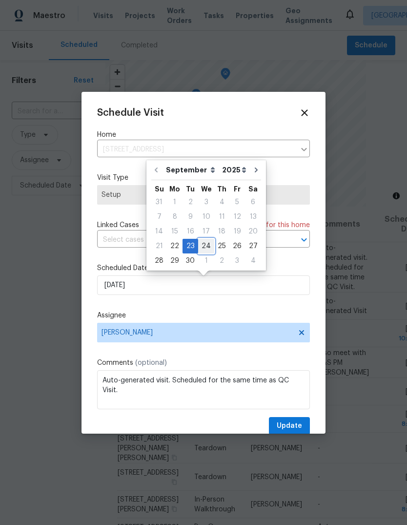
click at [204, 246] on div "24" at bounding box center [206, 246] width 16 height 14
type input "[DATE]"
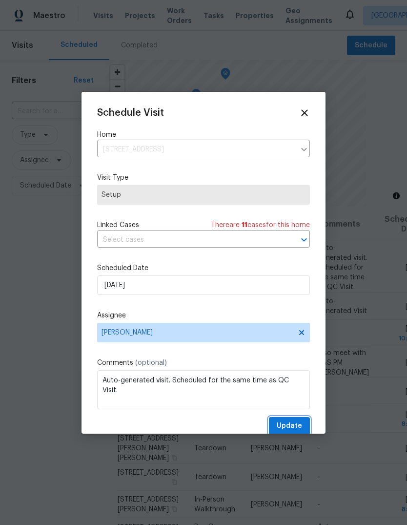
click at [291, 427] on span "Update" at bounding box center [289, 426] width 25 height 12
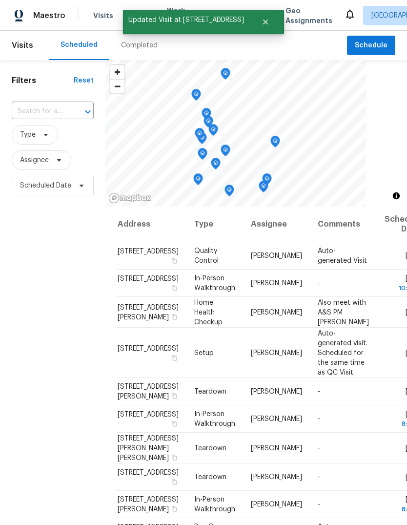
click at [0, 0] on icon at bounding box center [0, 0] width 0 height 0
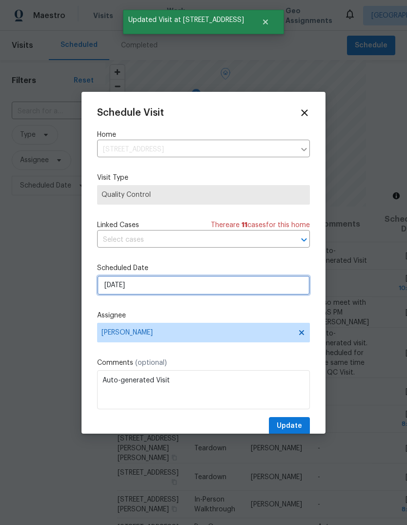
click at [150, 286] on input "[DATE]" at bounding box center [203, 285] width 213 height 20
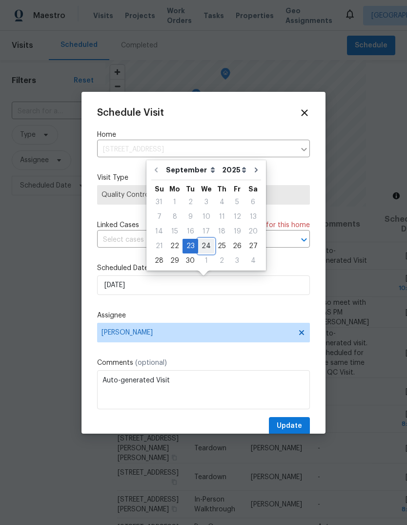
click at [206, 245] on div "24" at bounding box center [206, 246] width 16 height 14
type input "[DATE]"
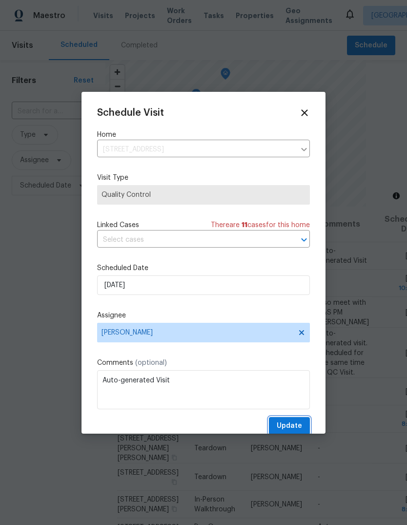
click at [291, 422] on span "Update" at bounding box center [289, 426] width 25 height 12
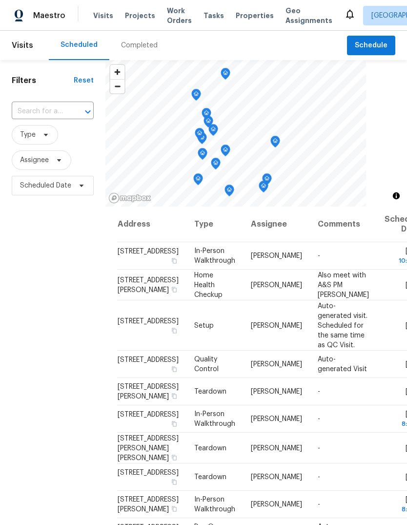
click at [98, 12] on span "Visits" at bounding box center [103, 16] width 20 height 10
